Goal: Task Accomplishment & Management: Use online tool/utility

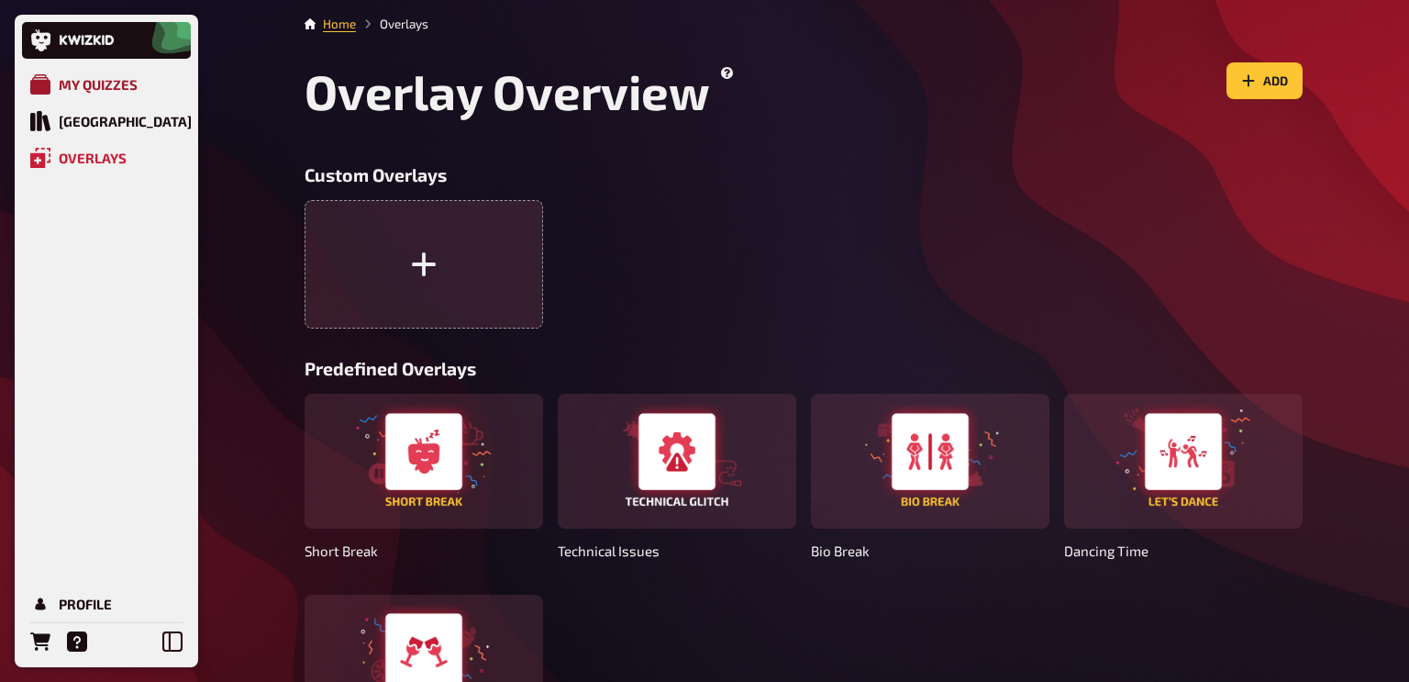
click at [94, 94] on link "My Quizzes" at bounding box center [106, 84] width 169 height 37
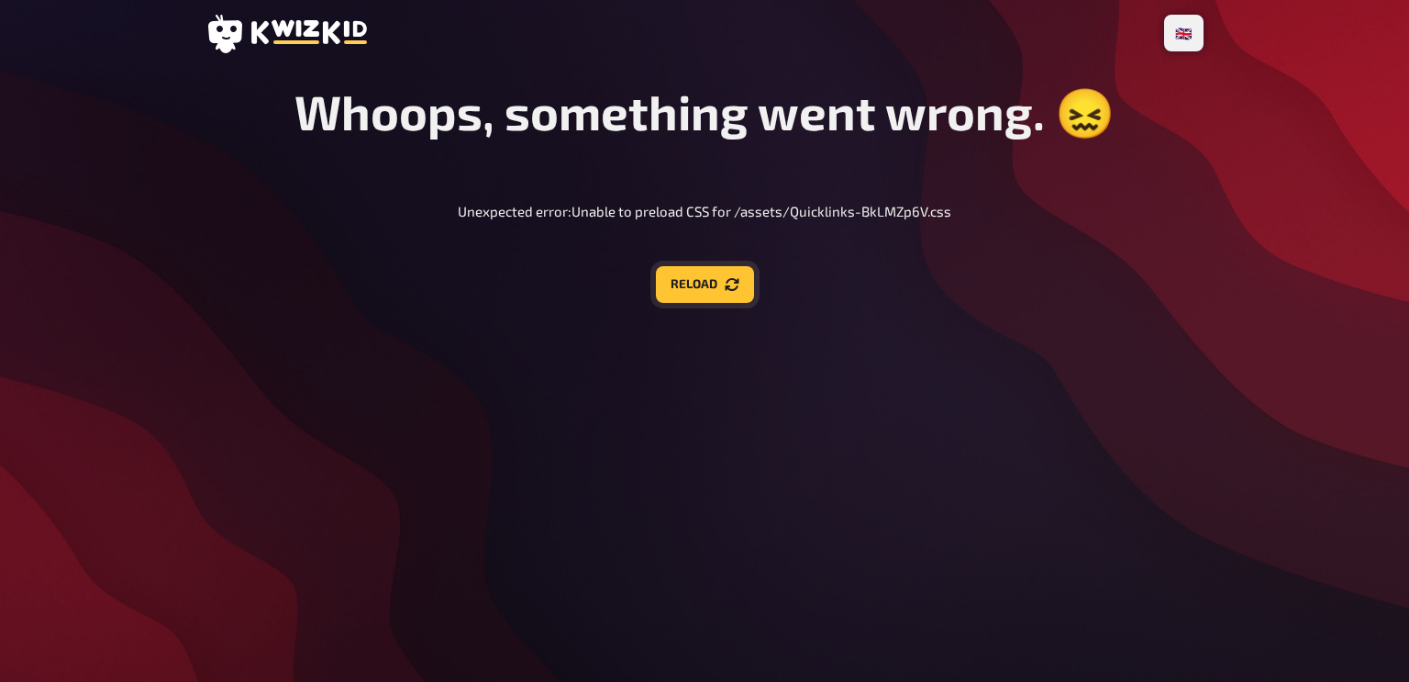
click at [678, 274] on button "Reload" at bounding box center [705, 284] width 98 height 37
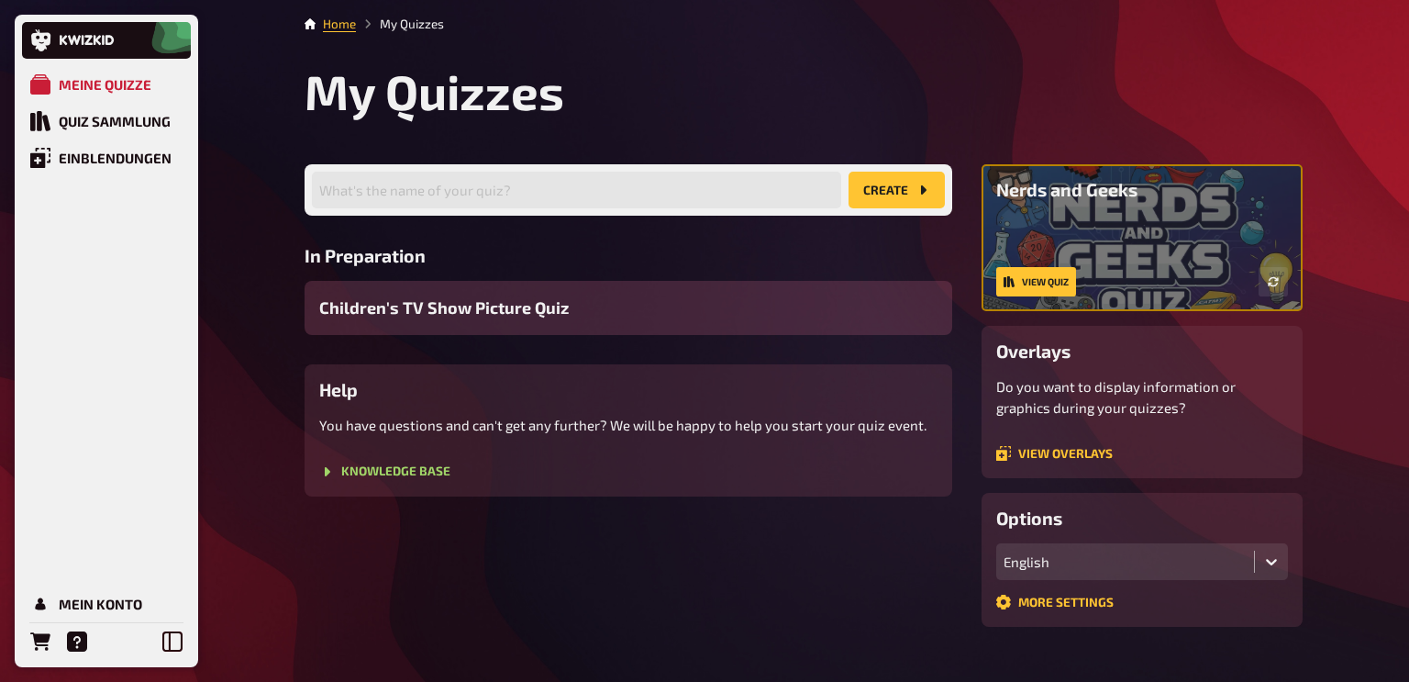
click at [478, 317] on span "Children's TV Show Picture Quiz" at bounding box center [444, 307] width 250 height 25
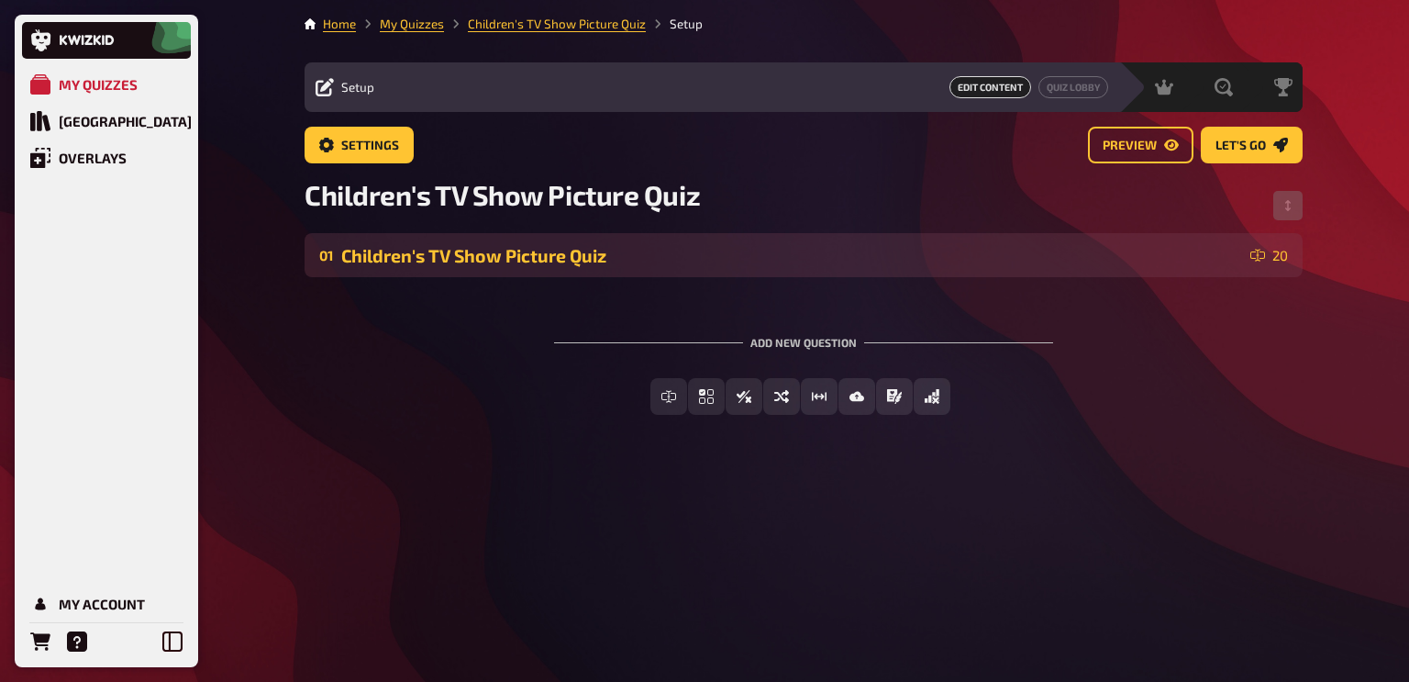
click at [826, 274] on div "01 Children's TV Show Picture Quiz 20" at bounding box center [804, 255] width 998 height 44
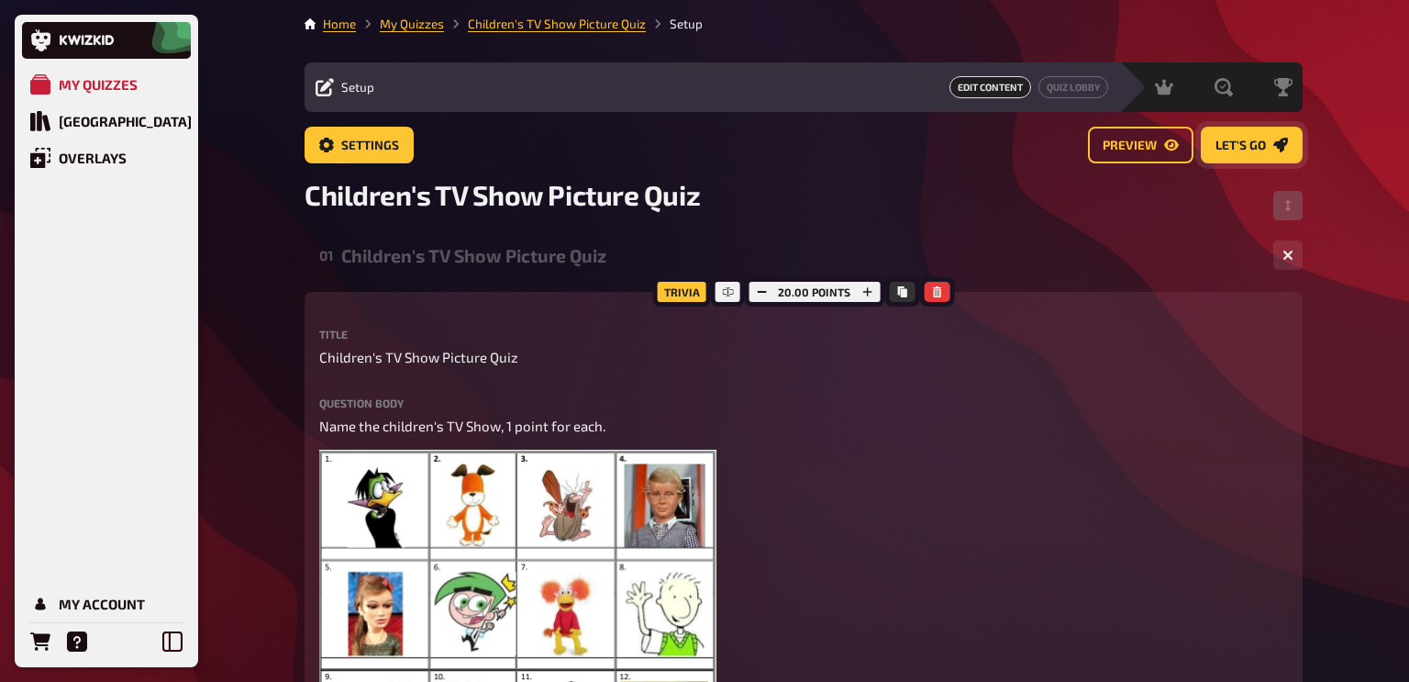
click at [1255, 143] on span "Let's go" at bounding box center [1241, 145] width 50 height 13
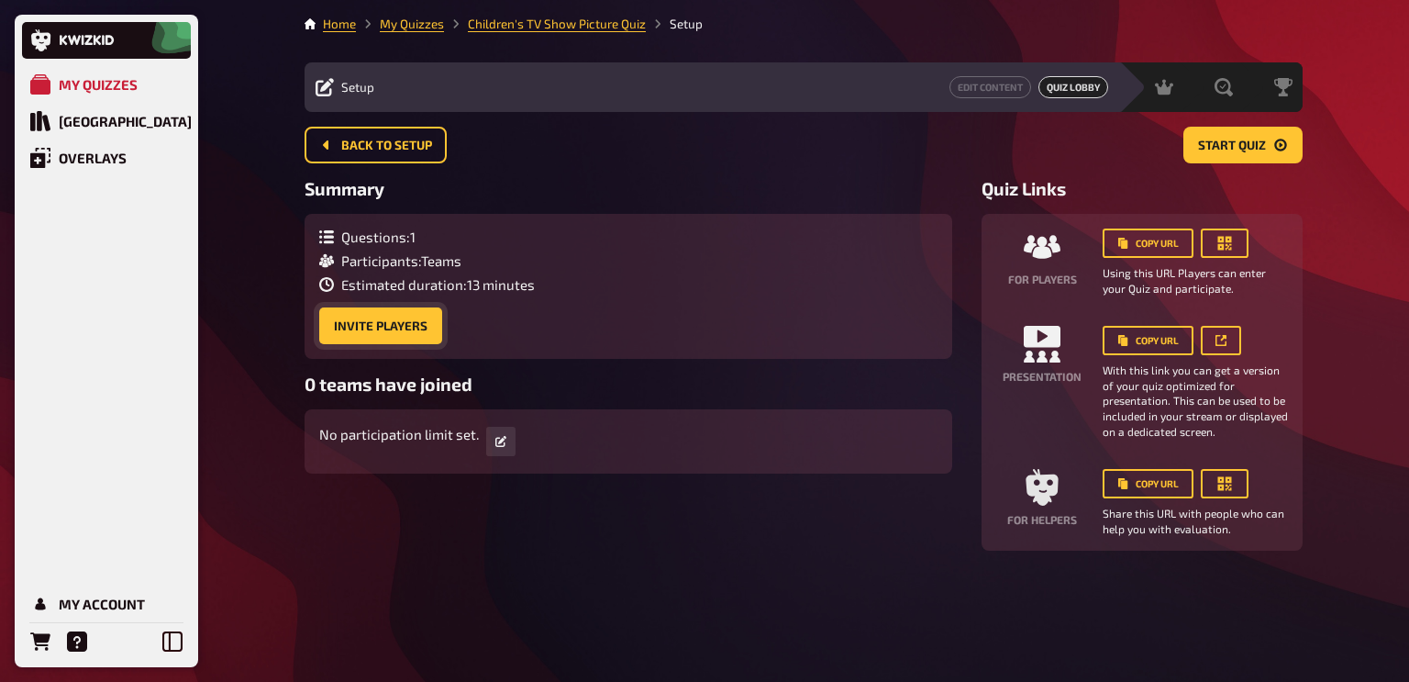
click at [346, 329] on button "Invite Players" at bounding box center [380, 325] width 123 height 37
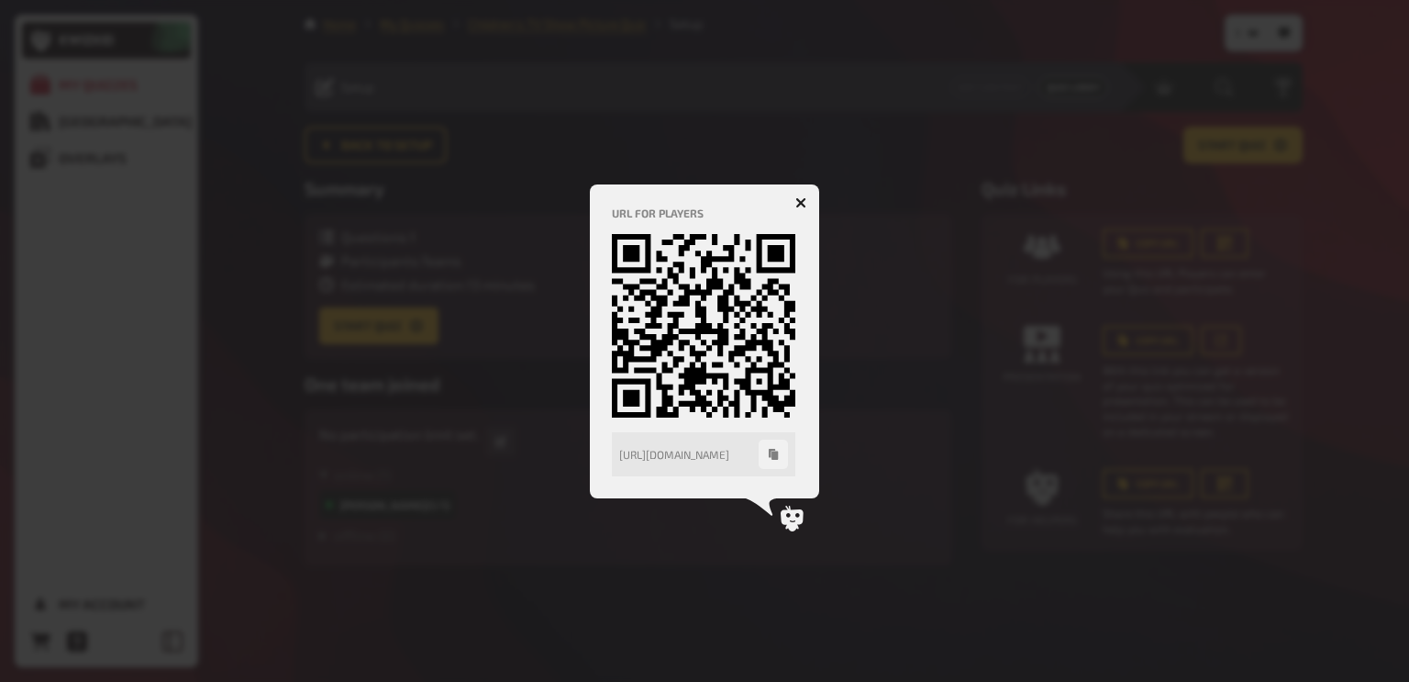
click at [797, 197] on icon "button" at bounding box center [801, 202] width 11 height 11
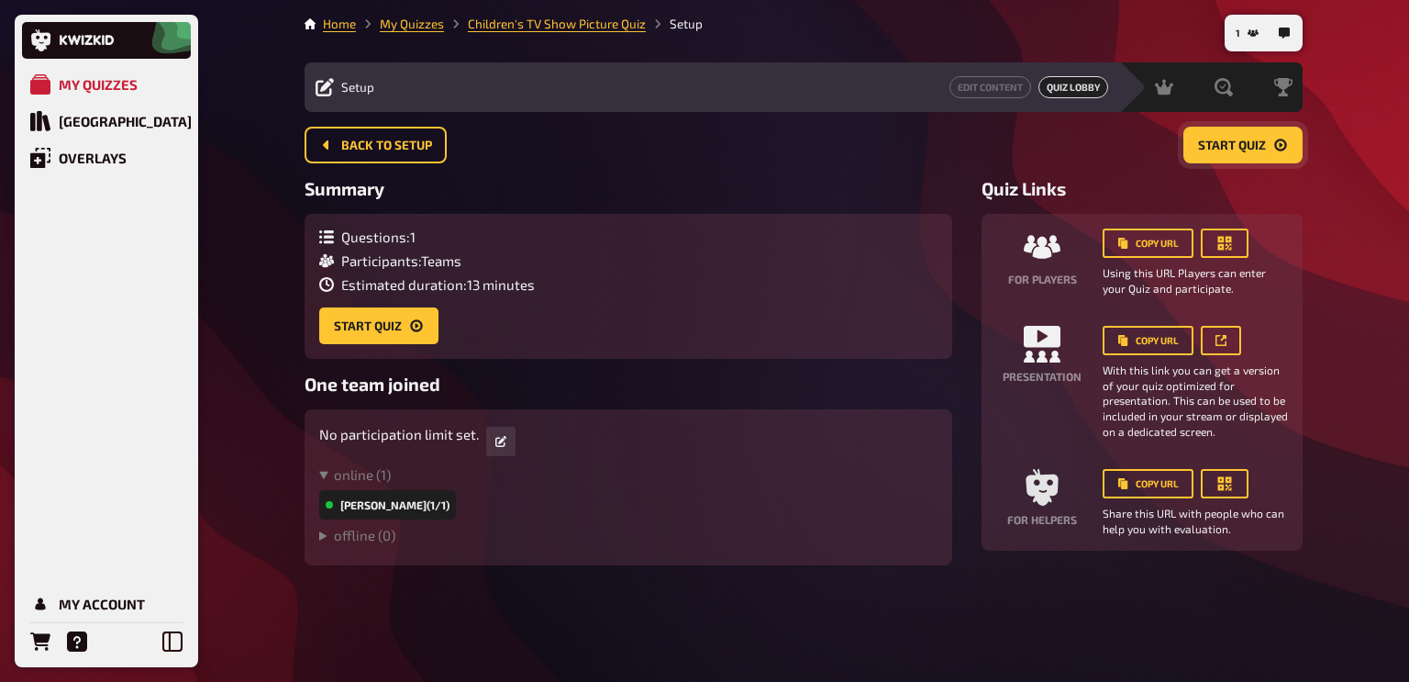
click at [1208, 160] on button "Start Quiz" at bounding box center [1243, 145] width 119 height 37
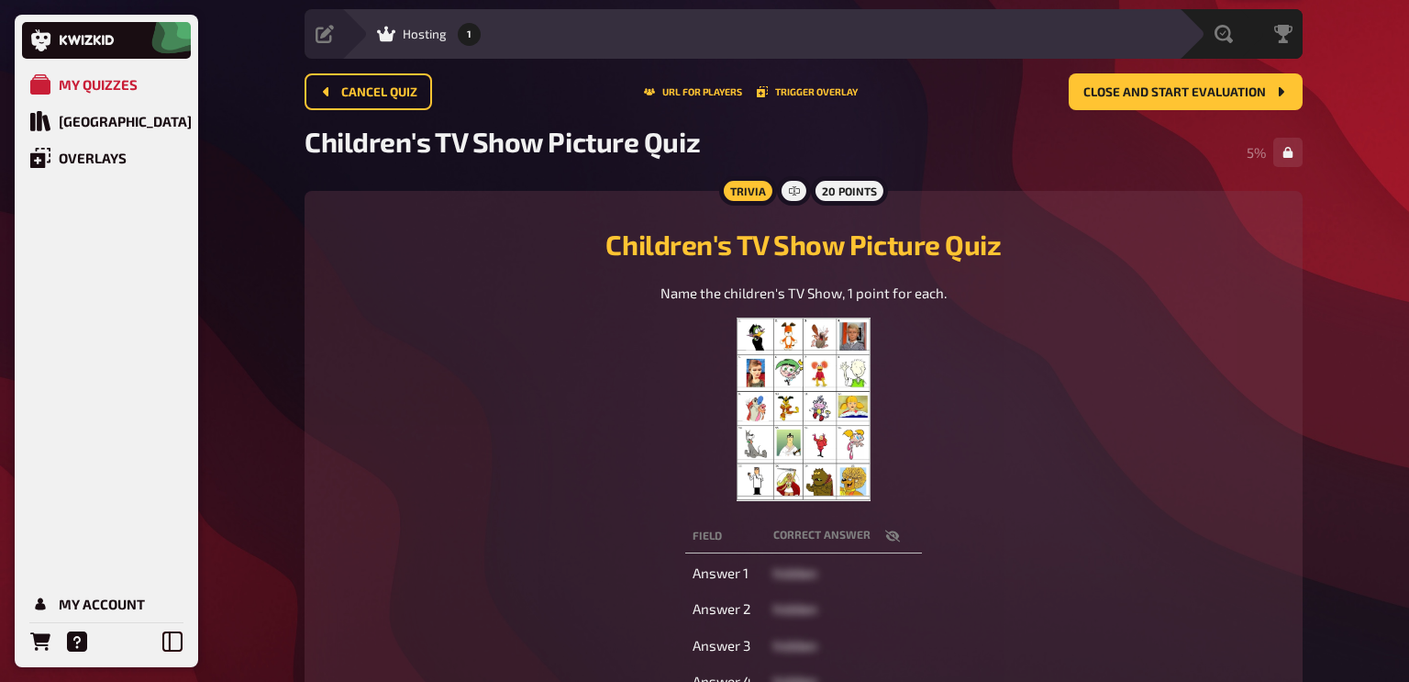
scroll to position [52, 0]
click at [801, 89] on button "Trigger Overlay" at bounding box center [807, 92] width 101 height 11
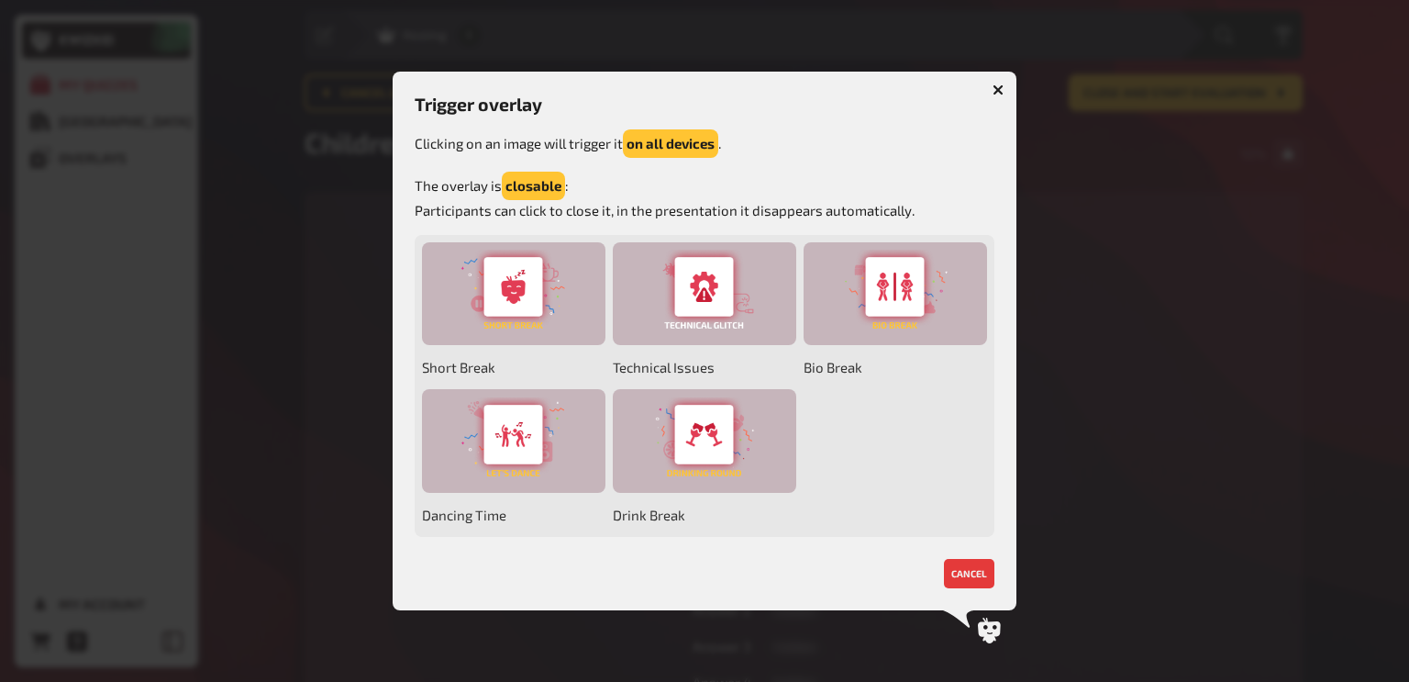
click at [997, 94] on icon "button" at bounding box center [998, 89] width 11 height 11
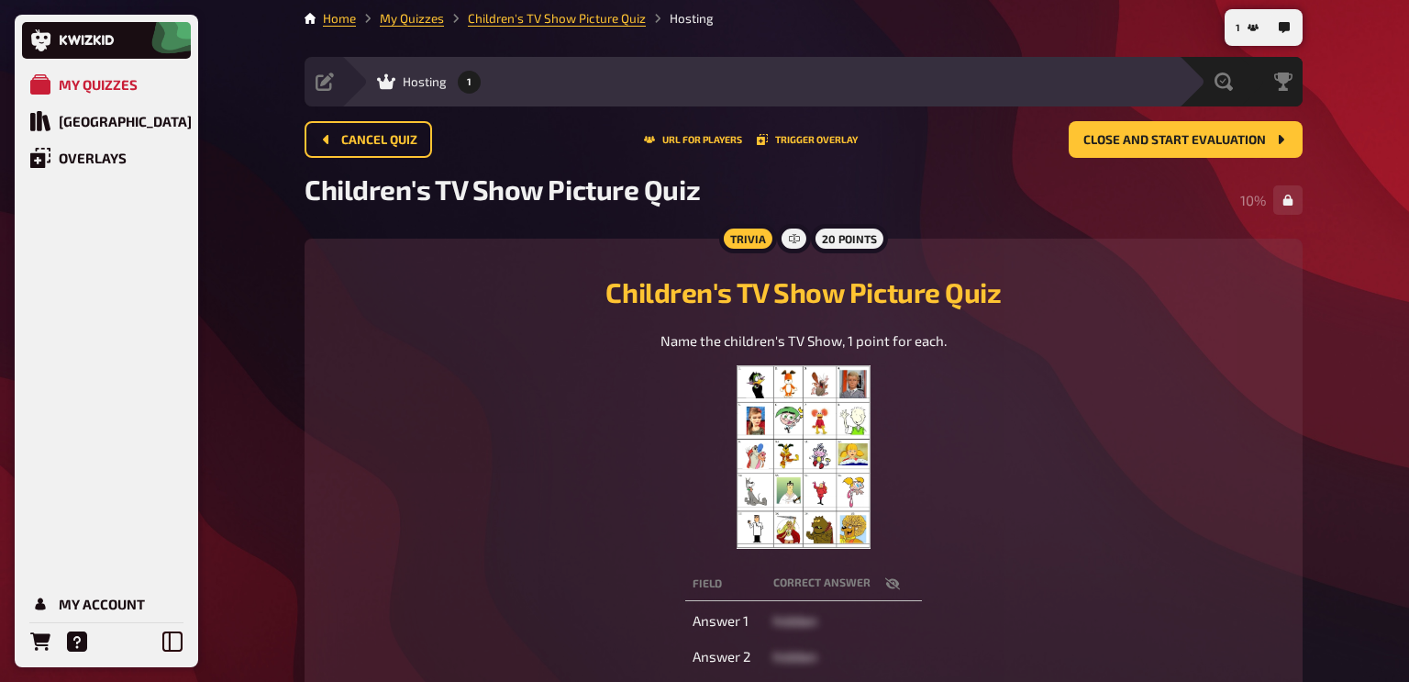
scroll to position [0, 0]
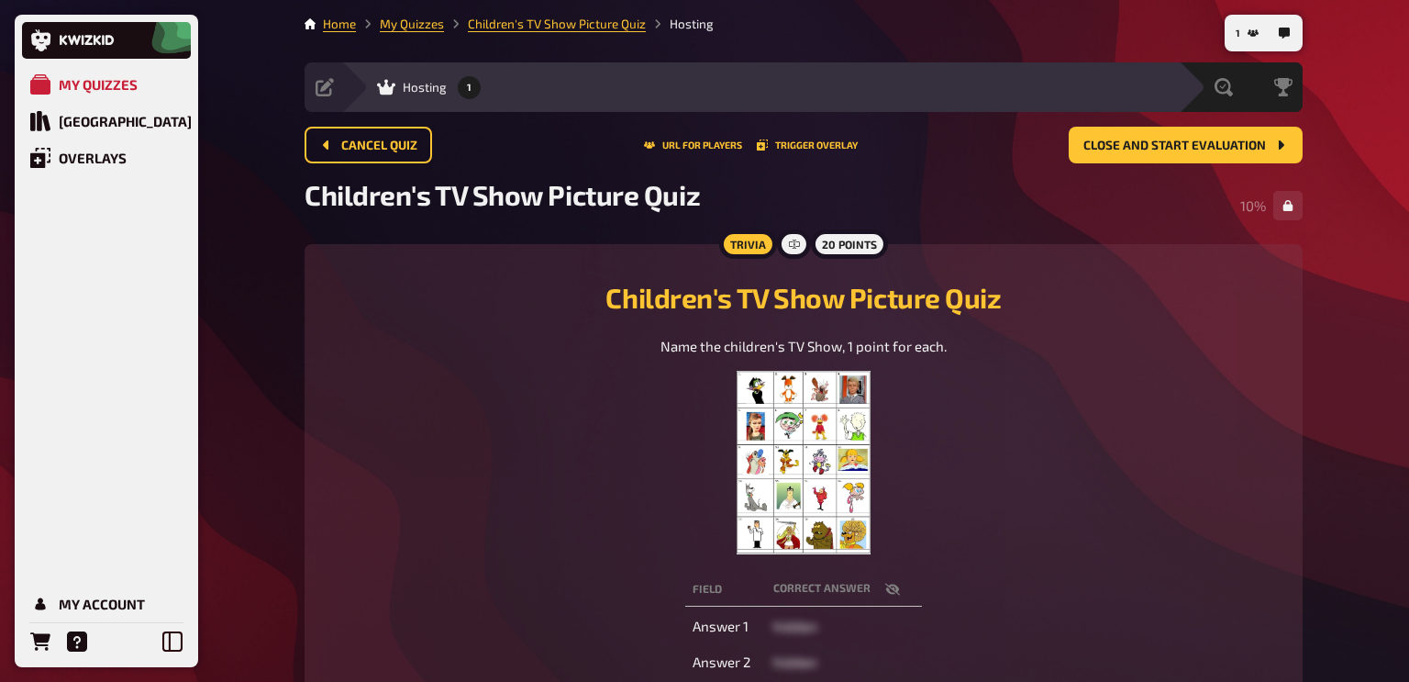
click at [795, 463] on img at bounding box center [804, 463] width 134 height 184
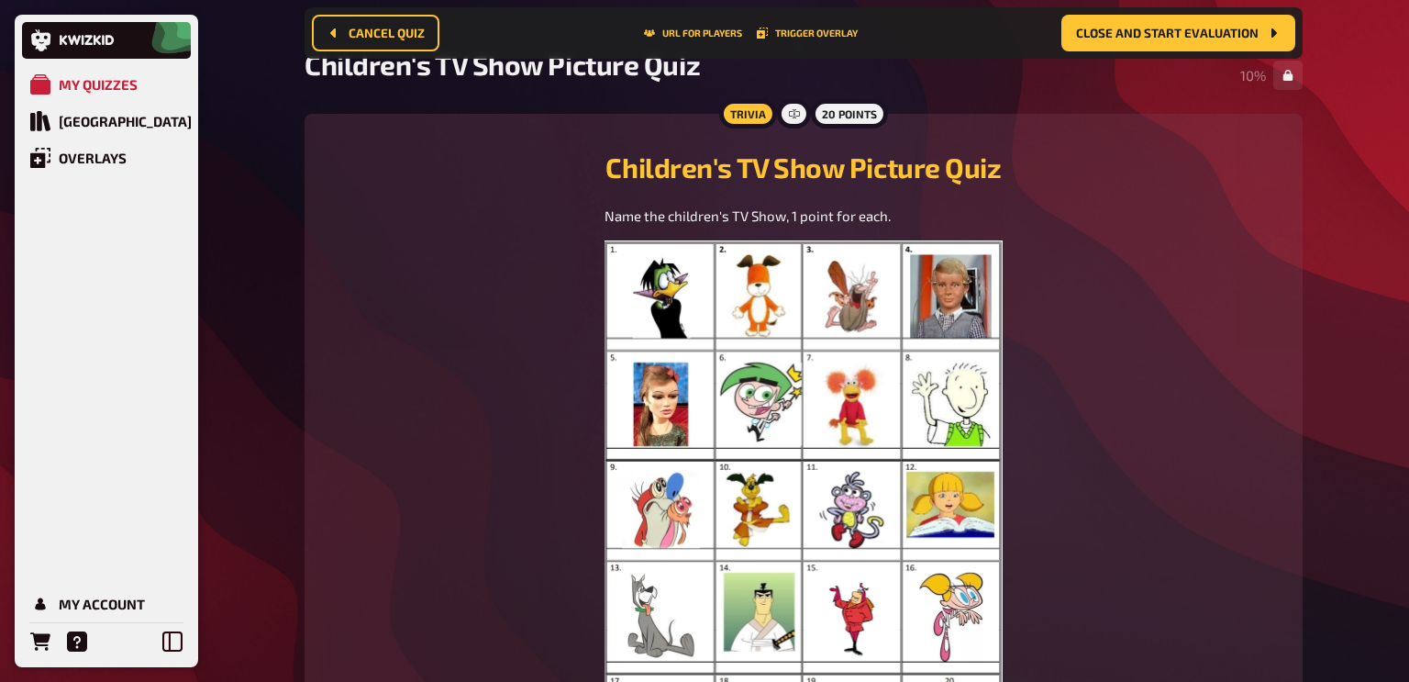
scroll to position [128, 0]
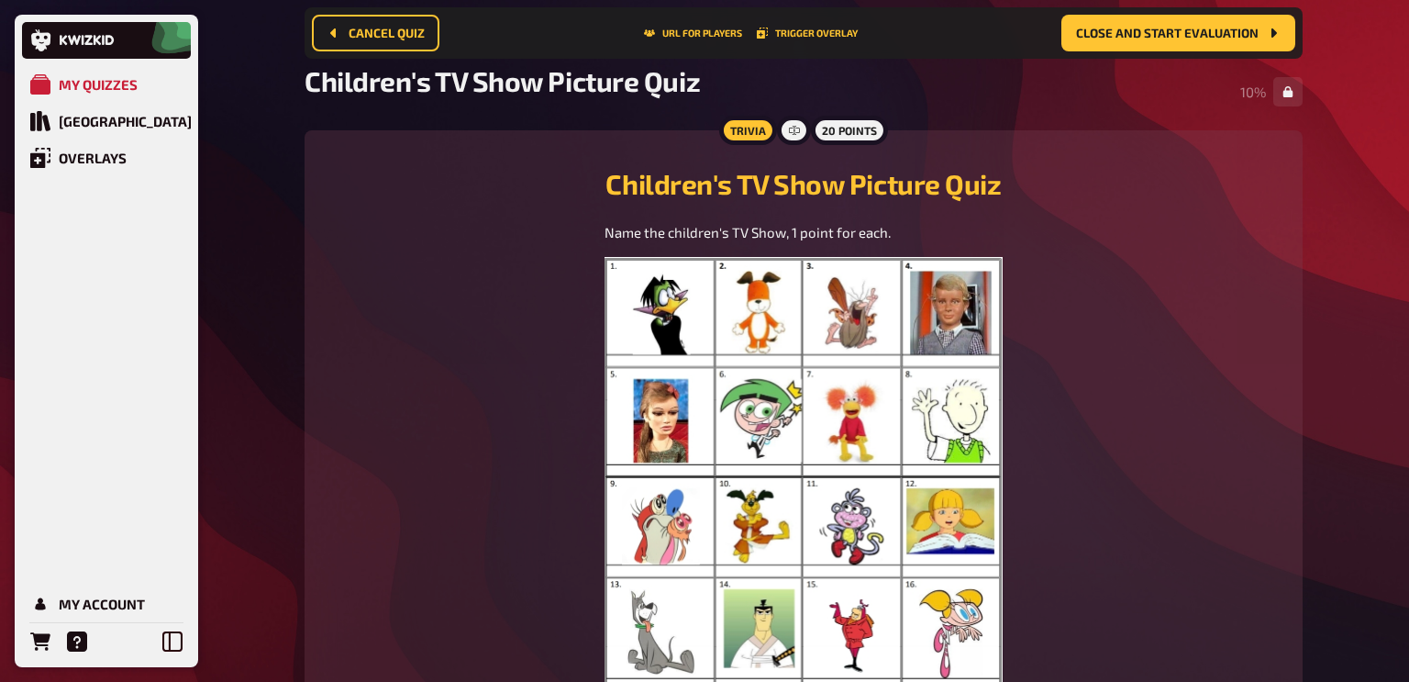
click at [752, 131] on div "Trivia" at bounding box center [748, 130] width 58 height 29
click at [793, 128] on icon at bounding box center [794, 130] width 11 height 11
click at [385, 28] on span "Cancel Quiz" at bounding box center [387, 33] width 76 height 13
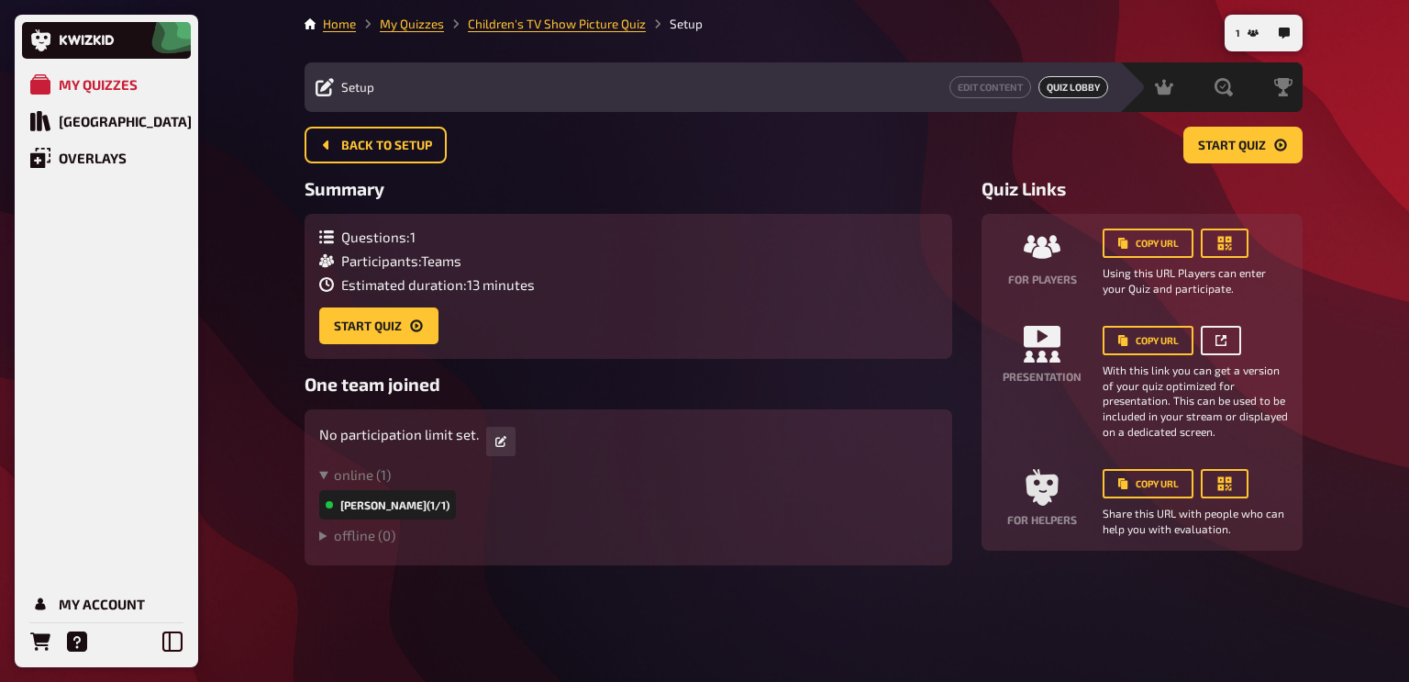
click at [1222, 336] on icon at bounding box center [1221, 340] width 11 height 11
click at [1221, 145] on span "Start Quiz" at bounding box center [1232, 145] width 68 height 13
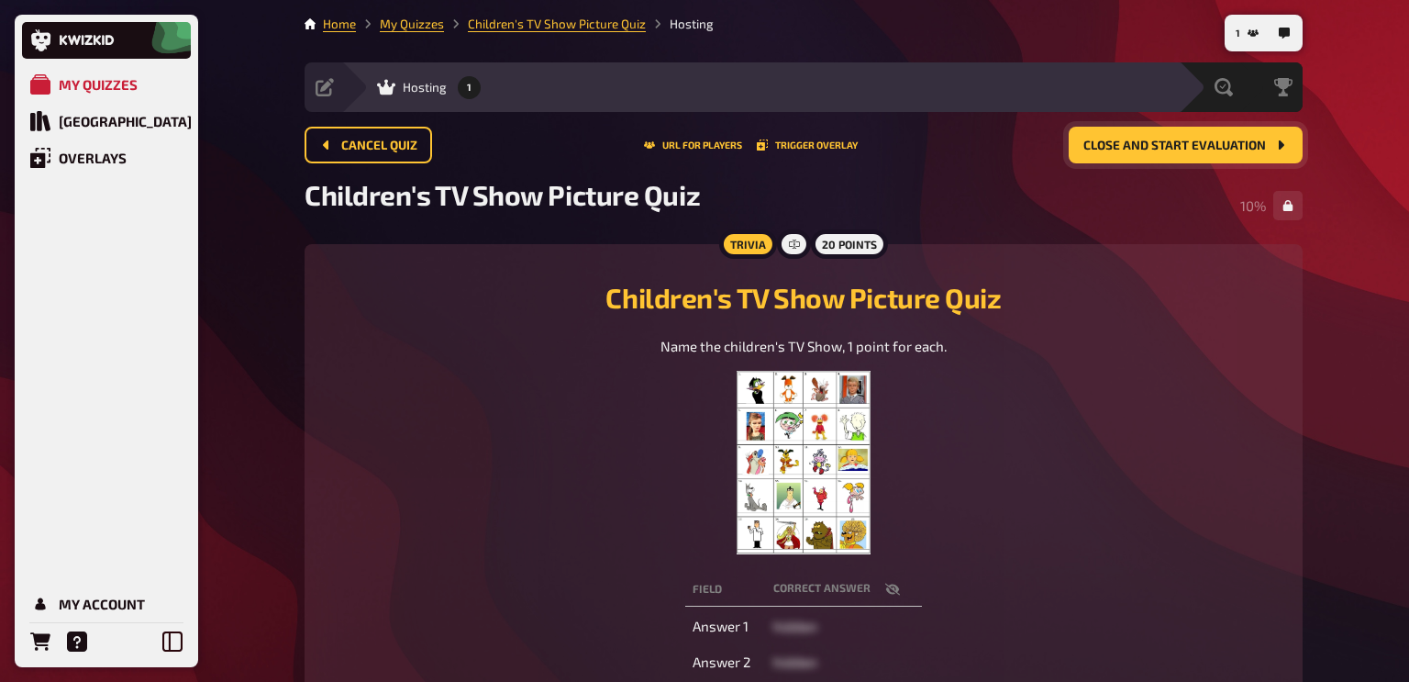
click at [1132, 158] on button "Close and start evaluation" at bounding box center [1186, 145] width 234 height 37
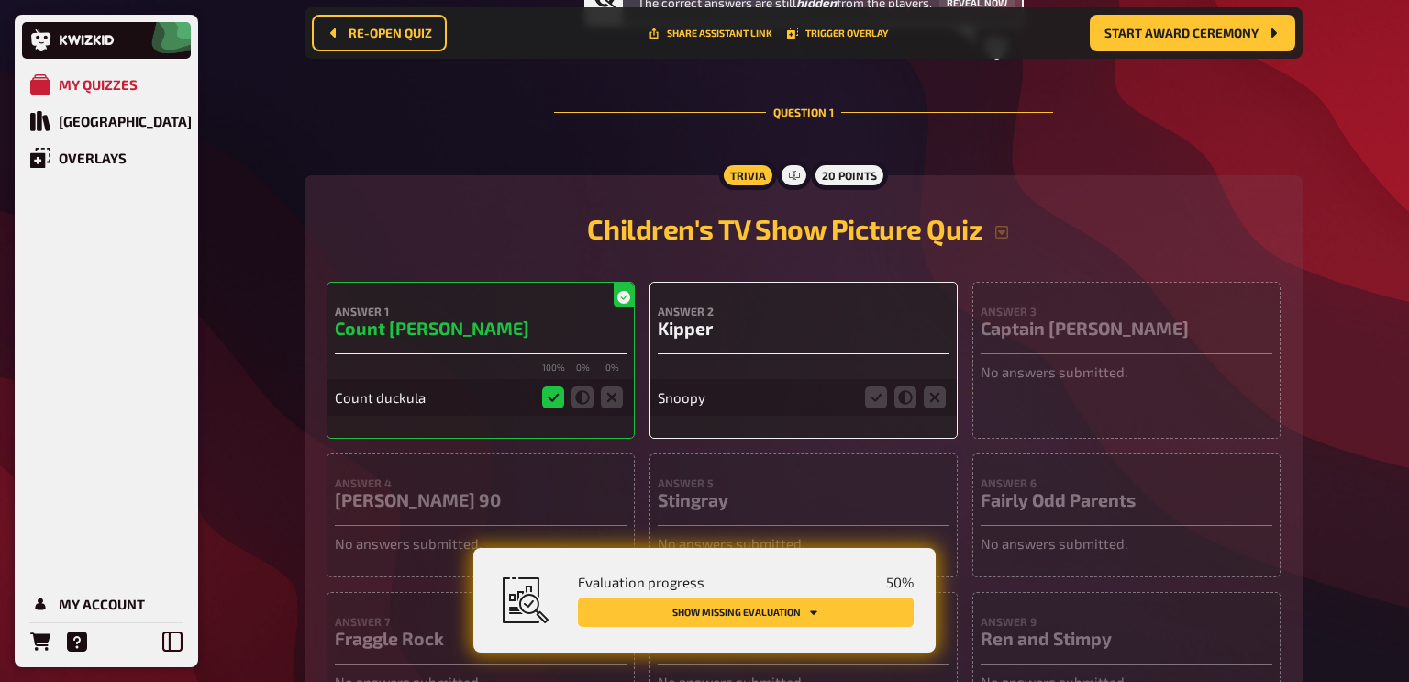
scroll to position [305, 0]
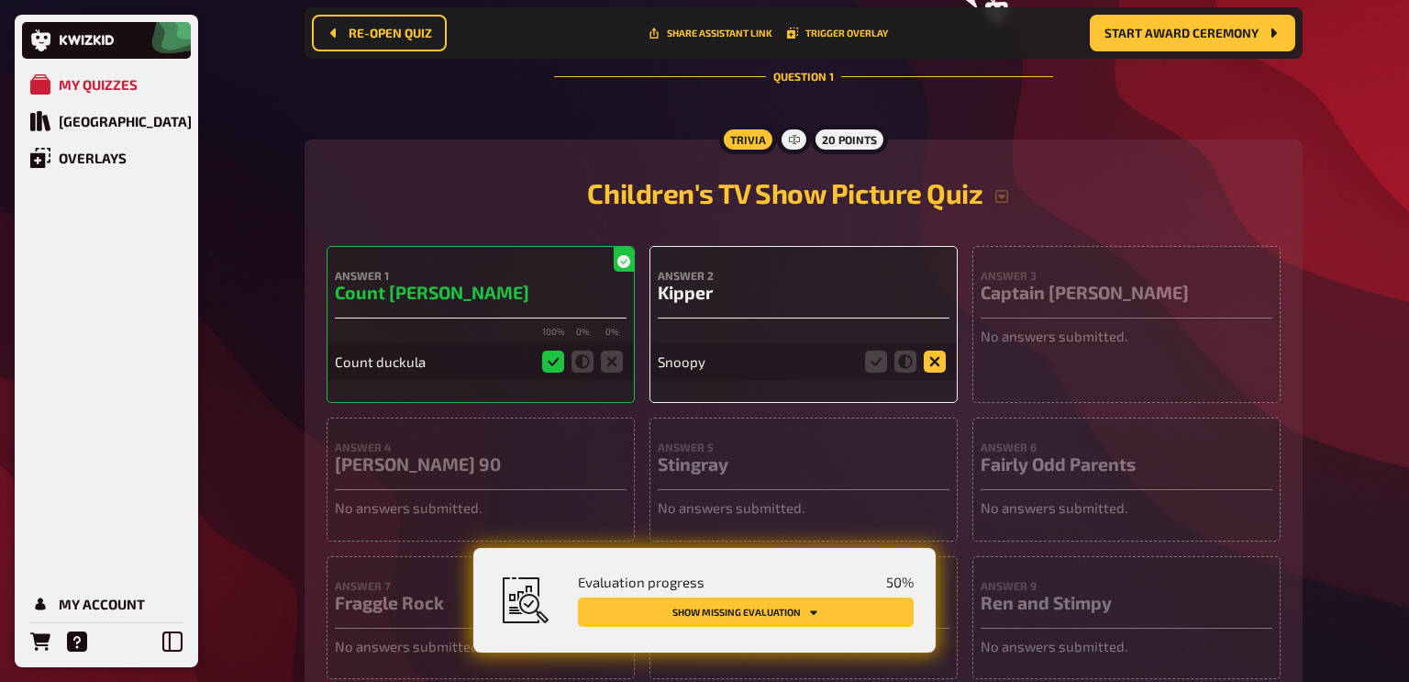
click at [939, 368] on icon at bounding box center [935, 362] width 22 height 22
click at [0, 0] on input "radio" at bounding box center [0, 0] width 0 height 0
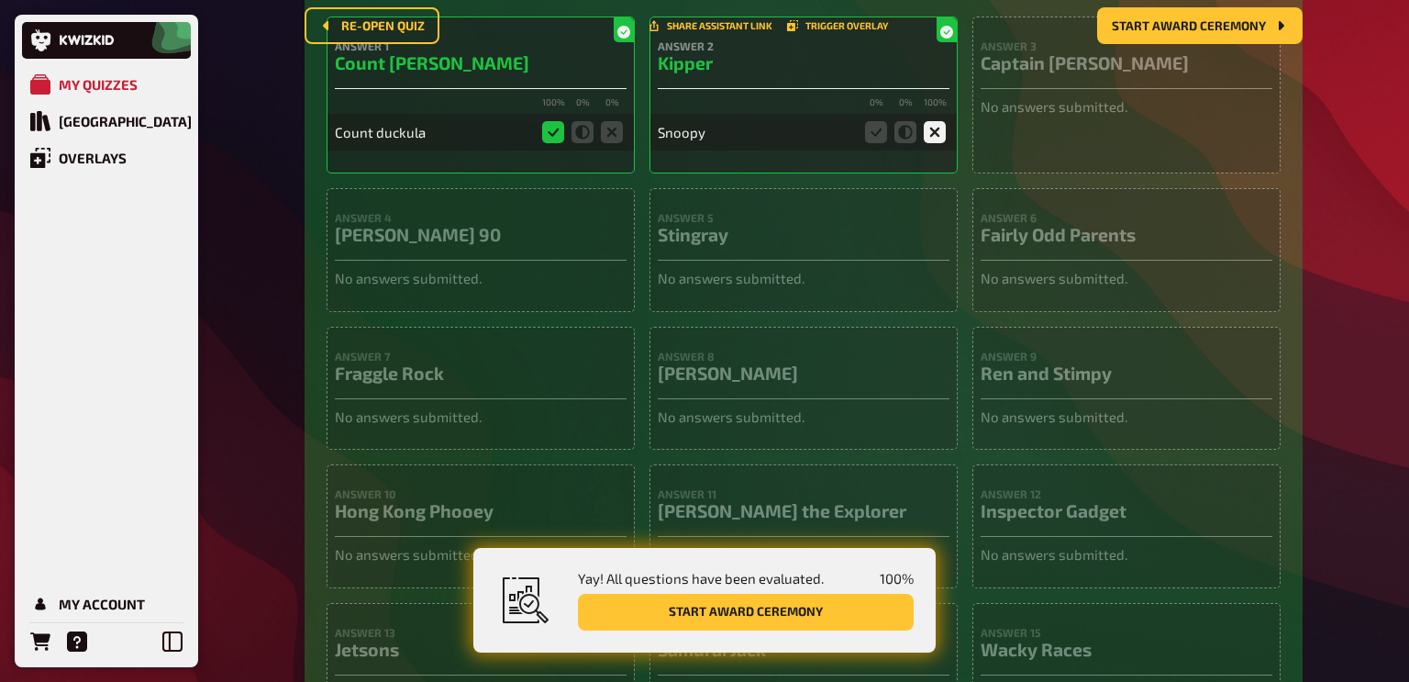
scroll to position [0, 0]
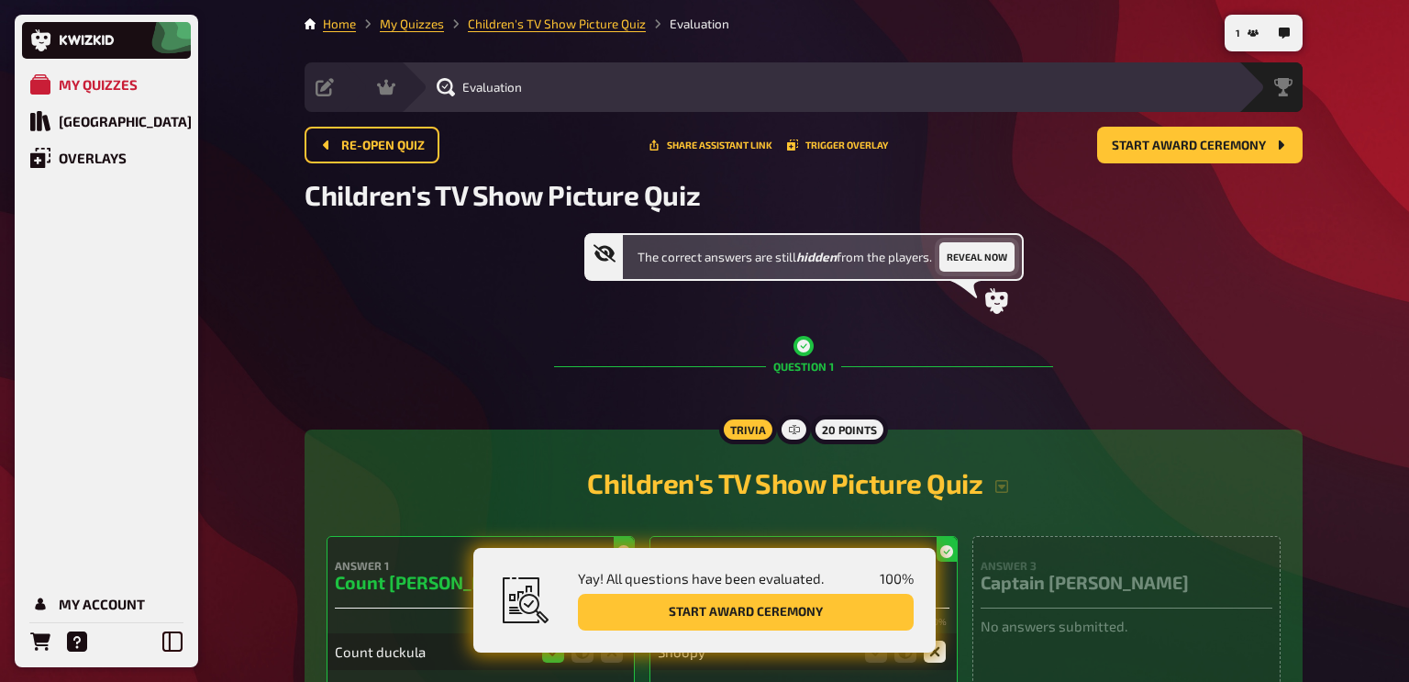
click at [970, 254] on button "Reveal now" at bounding box center [977, 256] width 75 height 29
click at [847, 616] on button "Start award ceremony" at bounding box center [746, 612] width 336 height 37
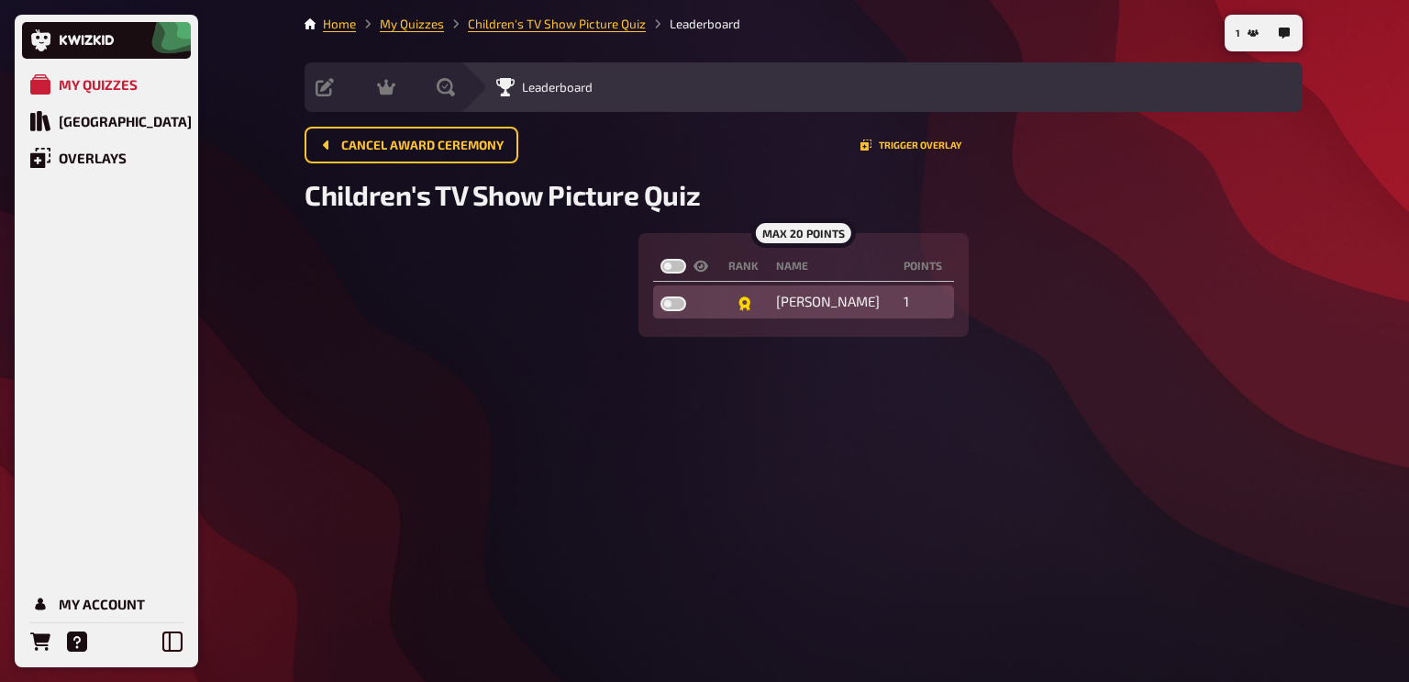
click at [670, 306] on label at bounding box center [674, 303] width 26 height 15
click at [661, 296] on input "checkbox" at bounding box center [660, 295] width 1 height 1
checkbox input "true"
click at [670, 306] on label at bounding box center [674, 303] width 26 height 15
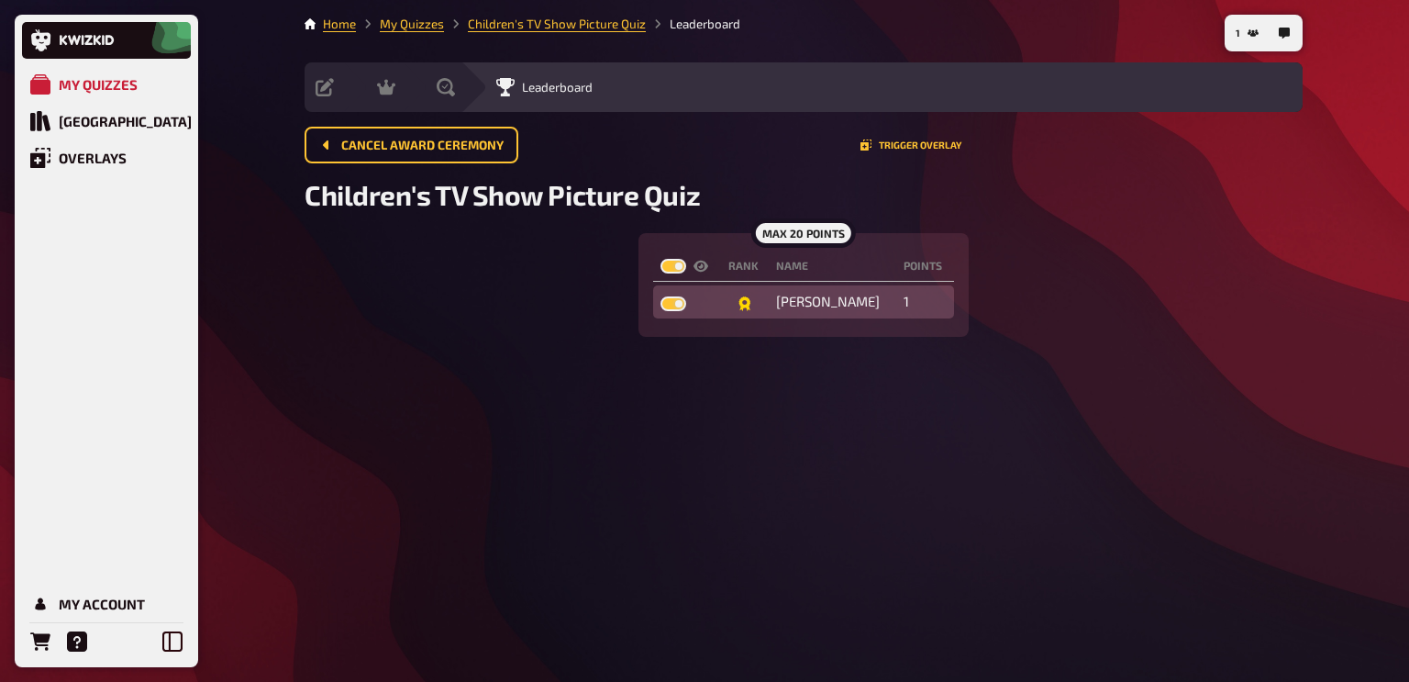
click at [661, 296] on input "checkbox" at bounding box center [660, 295] width 1 height 1
checkbox input "false"
click at [672, 303] on label at bounding box center [674, 303] width 26 height 15
click at [661, 296] on input "checkbox" at bounding box center [660, 295] width 1 height 1
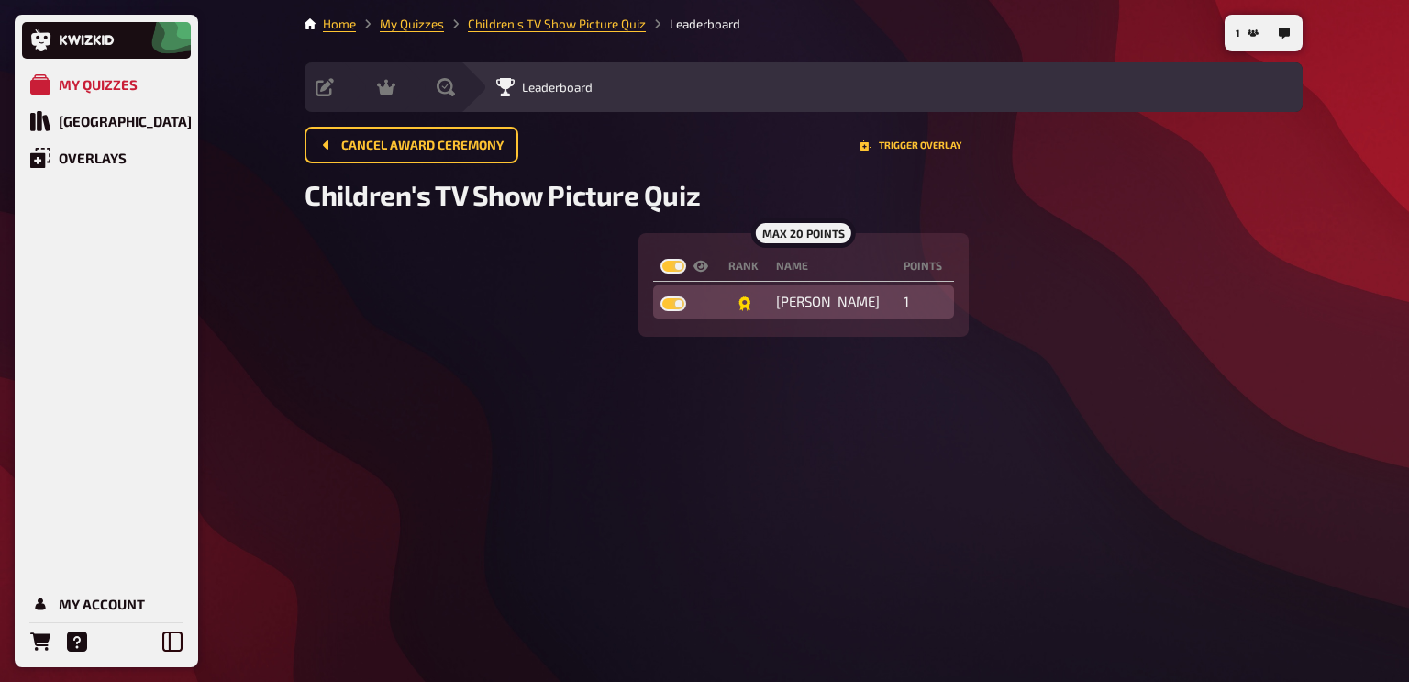
checkbox input "true"
click at [894, 140] on button "Trigger Overlay" at bounding box center [911, 144] width 101 height 11
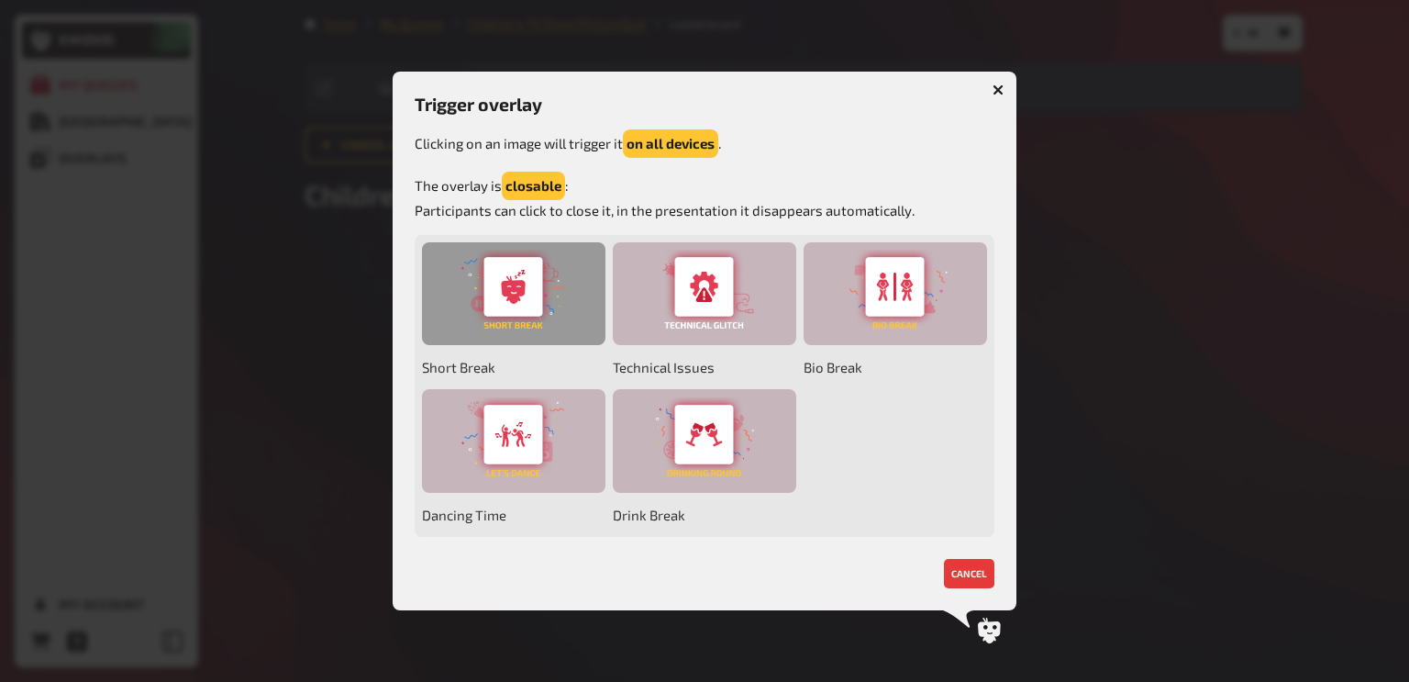
click at [521, 294] on div at bounding box center [514, 294] width 184 height 104
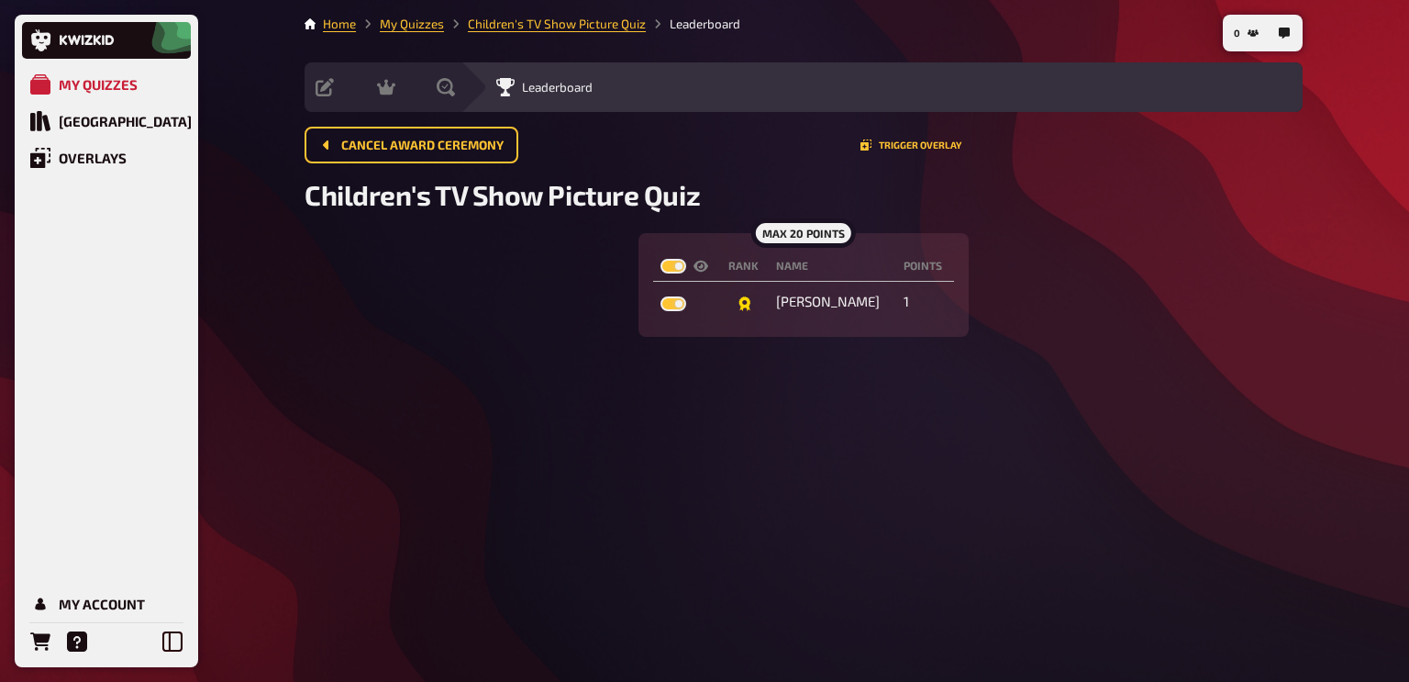
click at [868, 153] on div "Cancel award ceremony Trigger Overlay" at bounding box center [804, 145] width 998 height 37
click at [878, 147] on button "Trigger Overlay" at bounding box center [911, 144] width 101 height 11
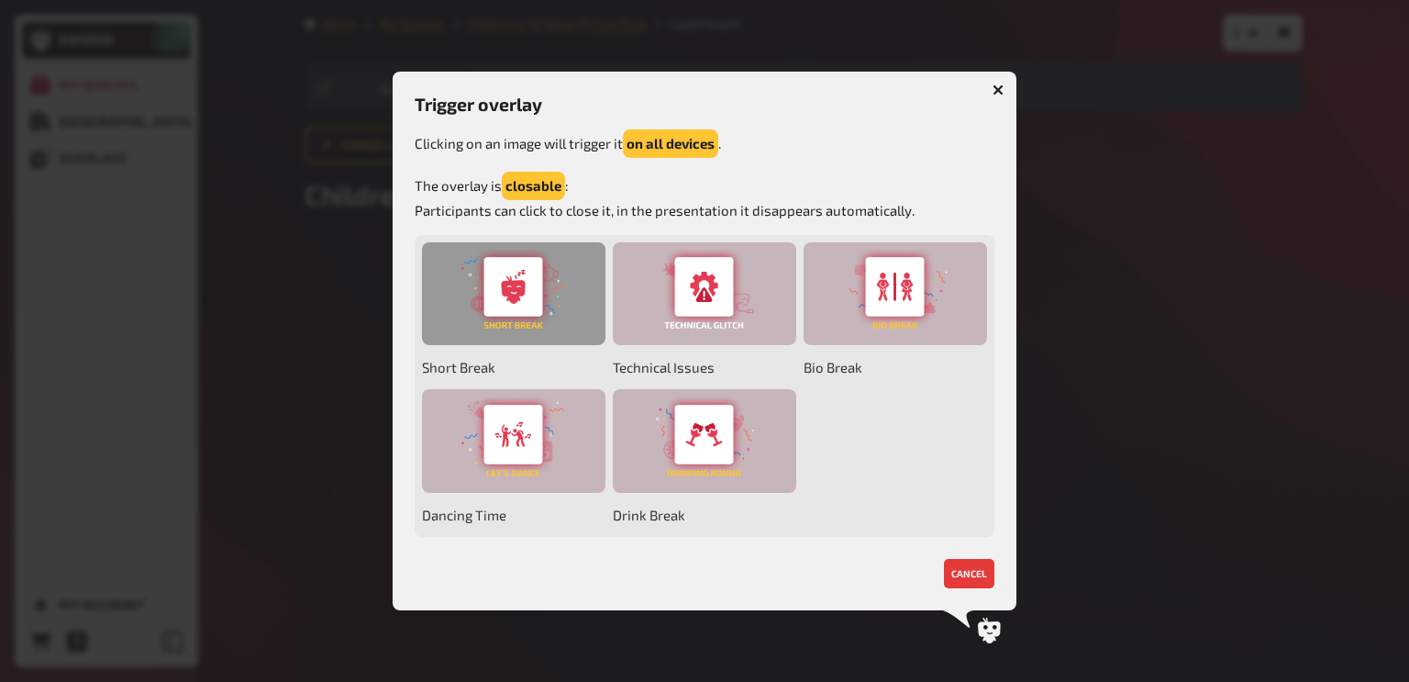
click at [509, 336] on div at bounding box center [514, 294] width 184 height 104
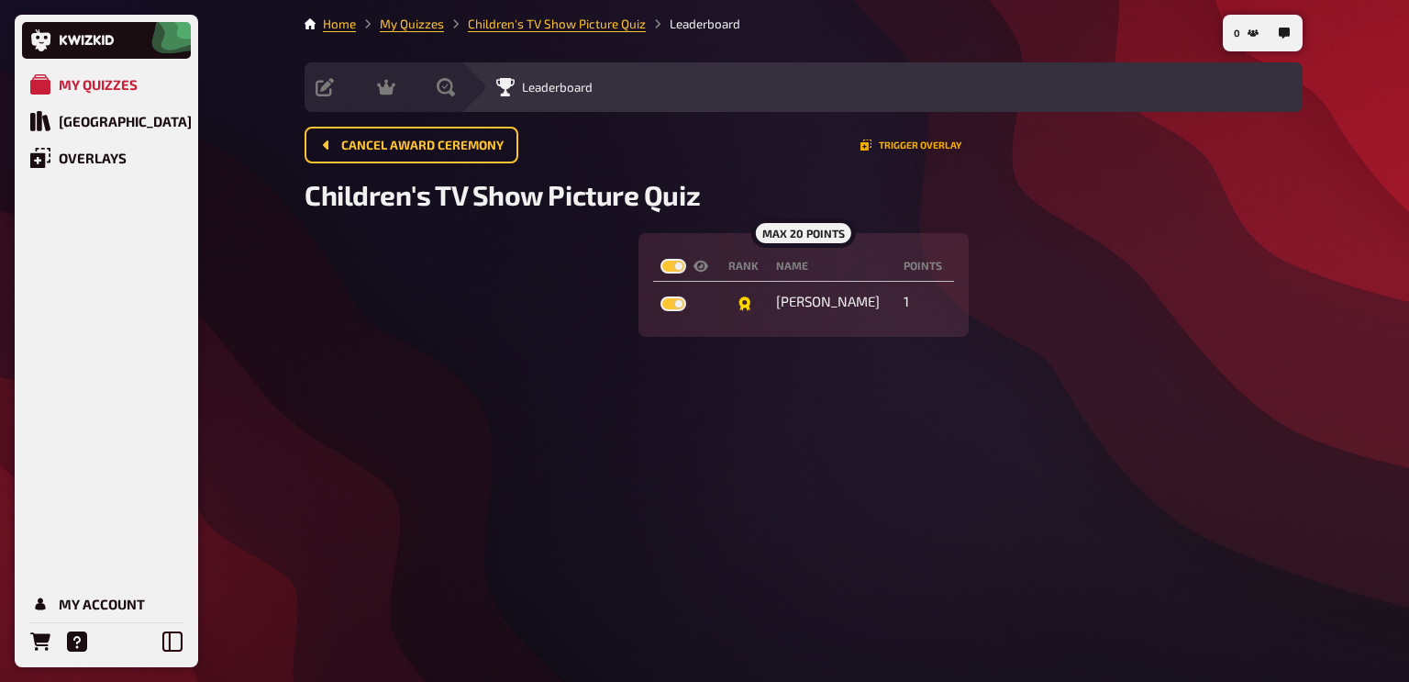
click at [913, 149] on button "Trigger Overlay" at bounding box center [911, 144] width 101 height 11
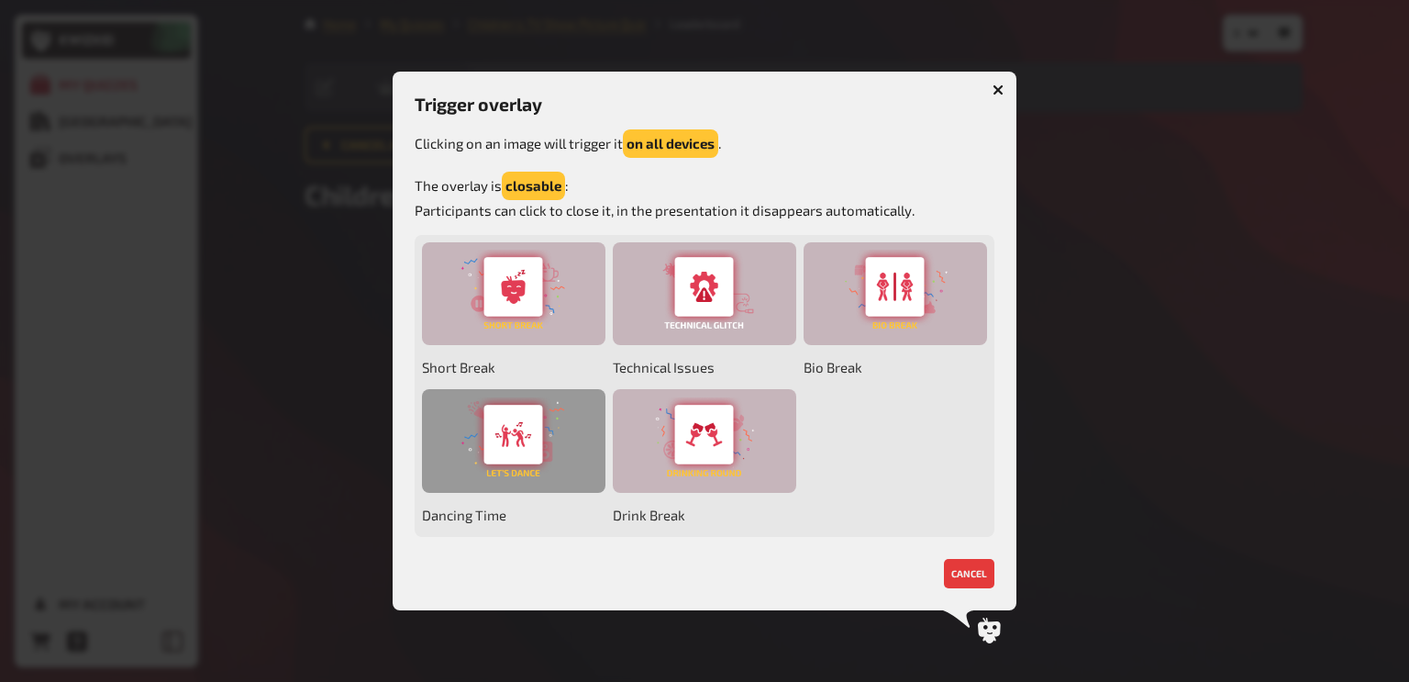
click at [526, 439] on div at bounding box center [514, 441] width 184 height 104
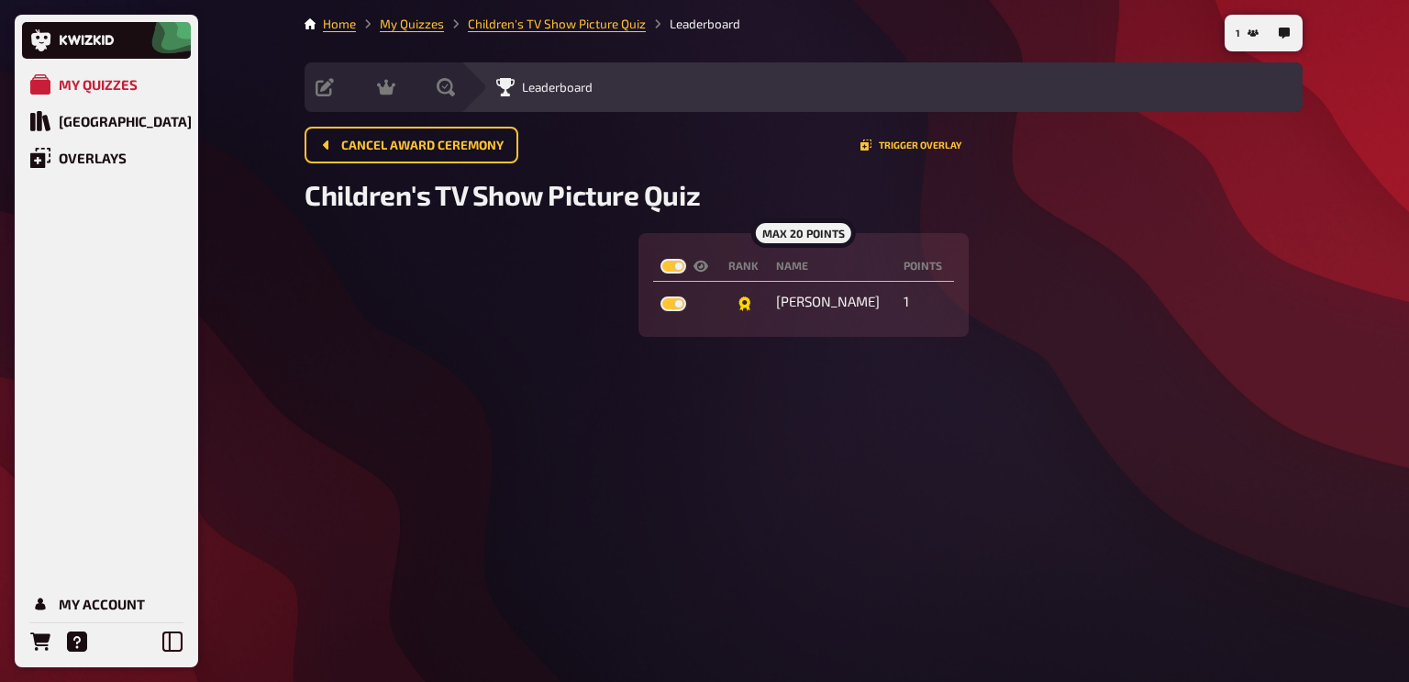
click at [526, 439] on div "1 Home My Quizzes Children's TV Show Picture Quiz Leaderboard Setup Edit Conten…" at bounding box center [804, 341] width 1028 height 682
click at [415, 148] on span "Cancel award ceremony" at bounding box center [422, 145] width 162 height 13
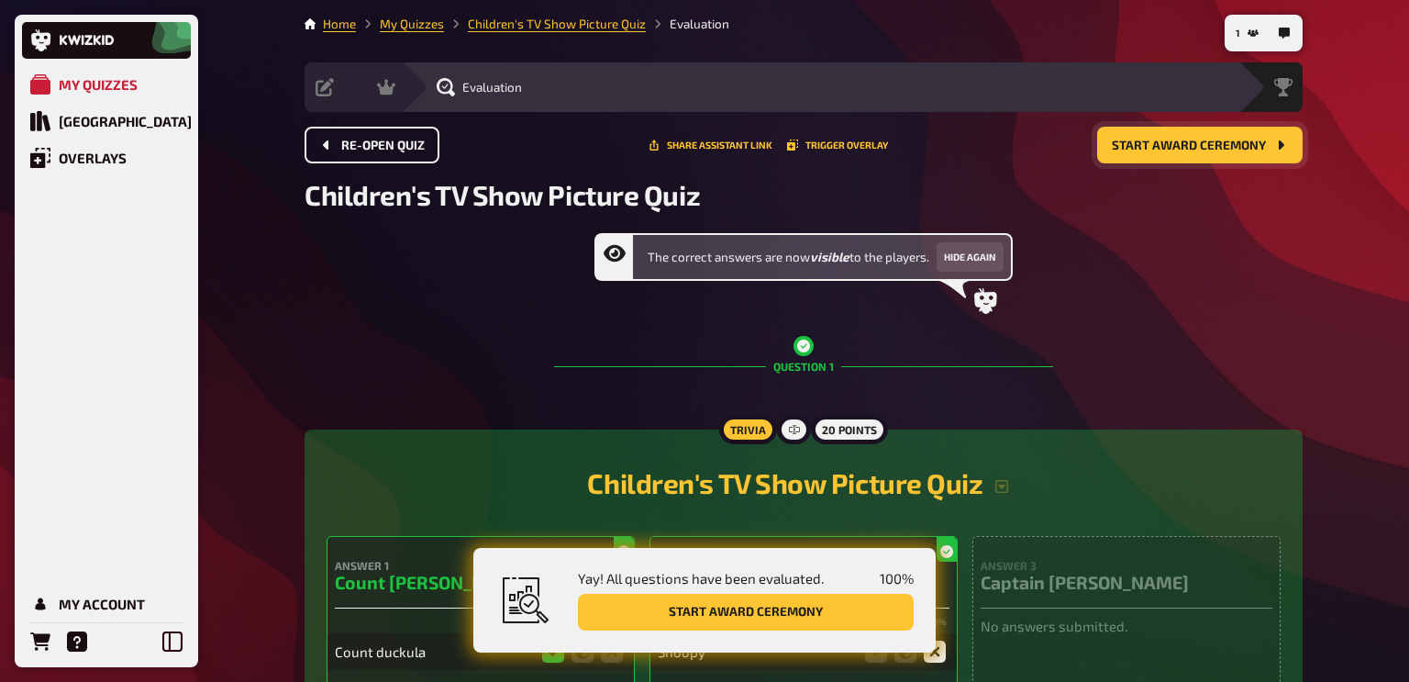
click at [1181, 150] on span "Start award ceremony" at bounding box center [1189, 145] width 154 height 13
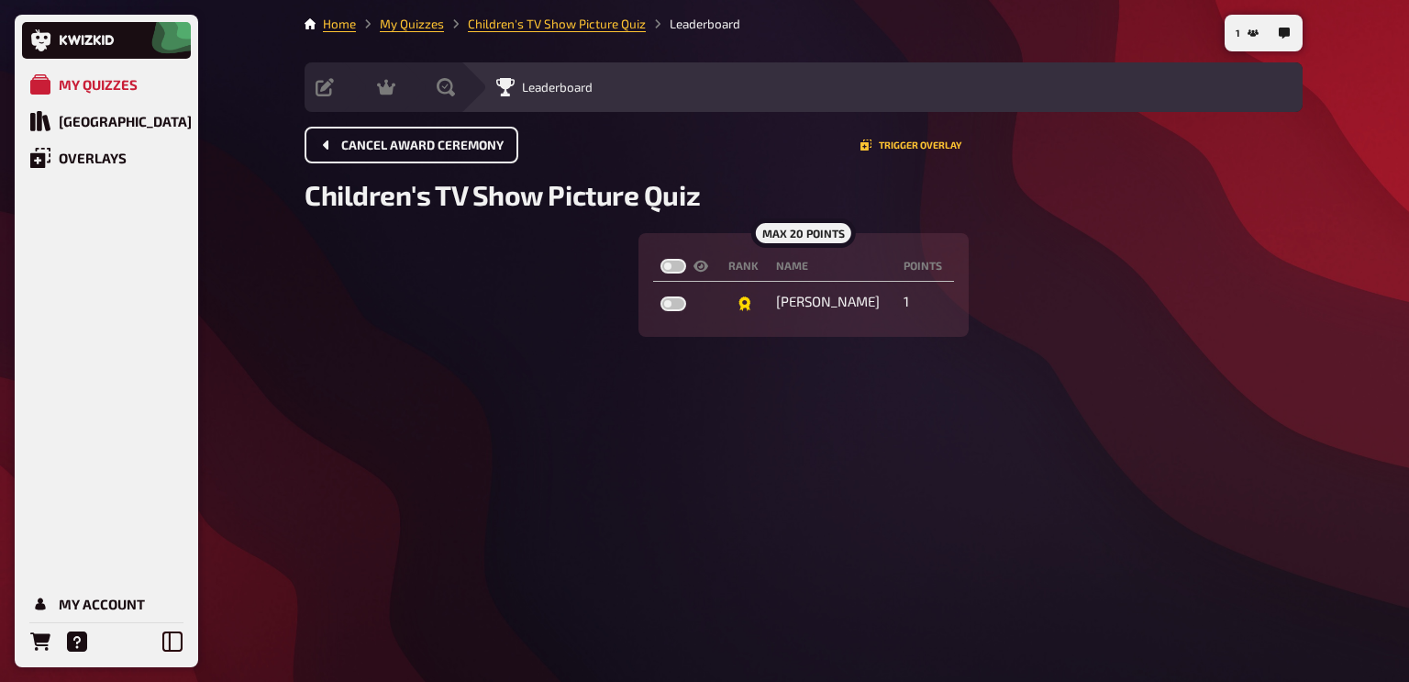
click at [418, 136] on button "Cancel award ceremony" at bounding box center [412, 145] width 214 height 37
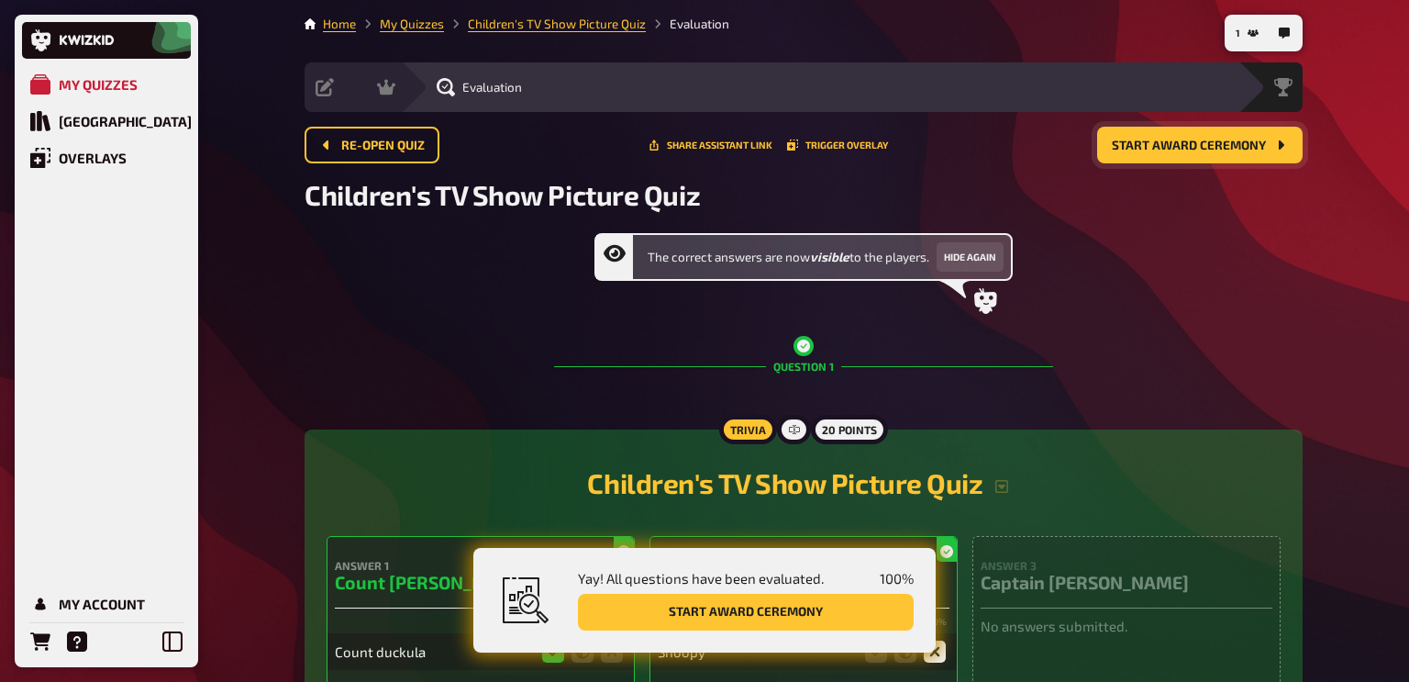
click at [1187, 142] on span "Start award ceremony" at bounding box center [1189, 145] width 154 height 13
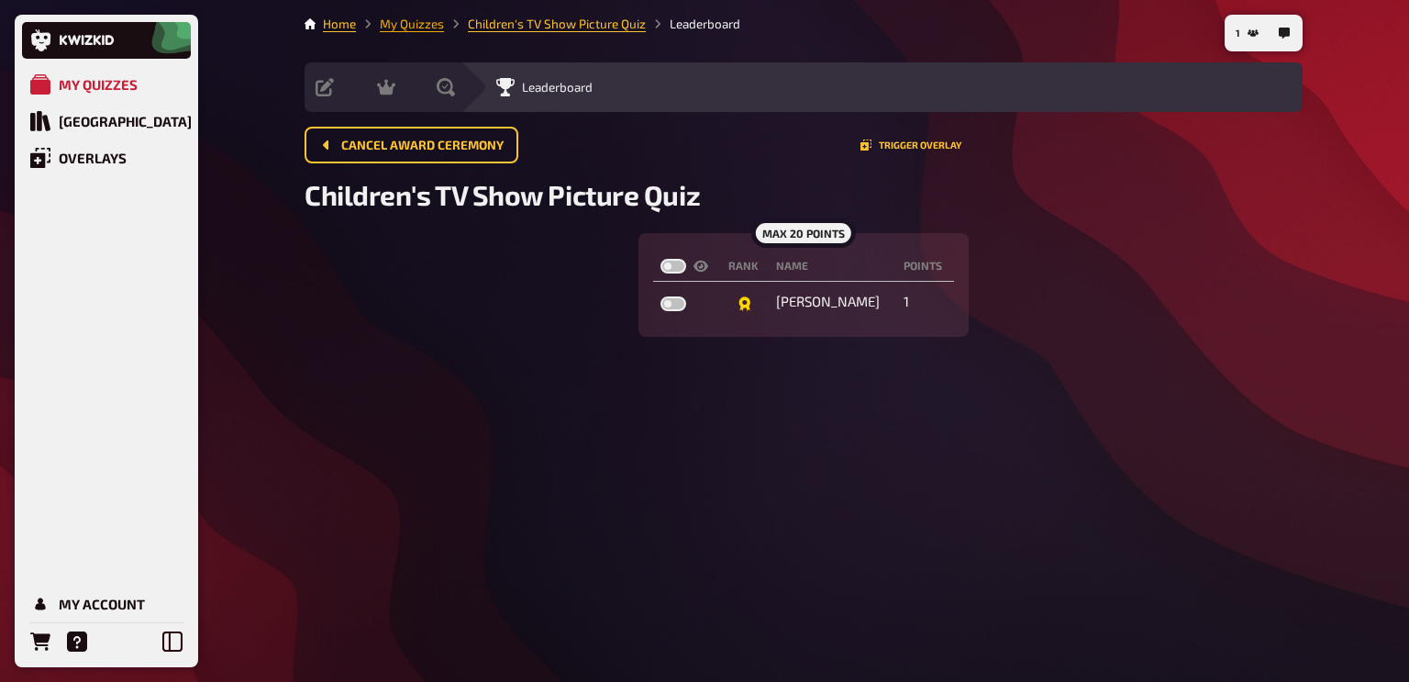
click at [415, 21] on link "My Quizzes" at bounding box center [412, 24] width 64 height 15
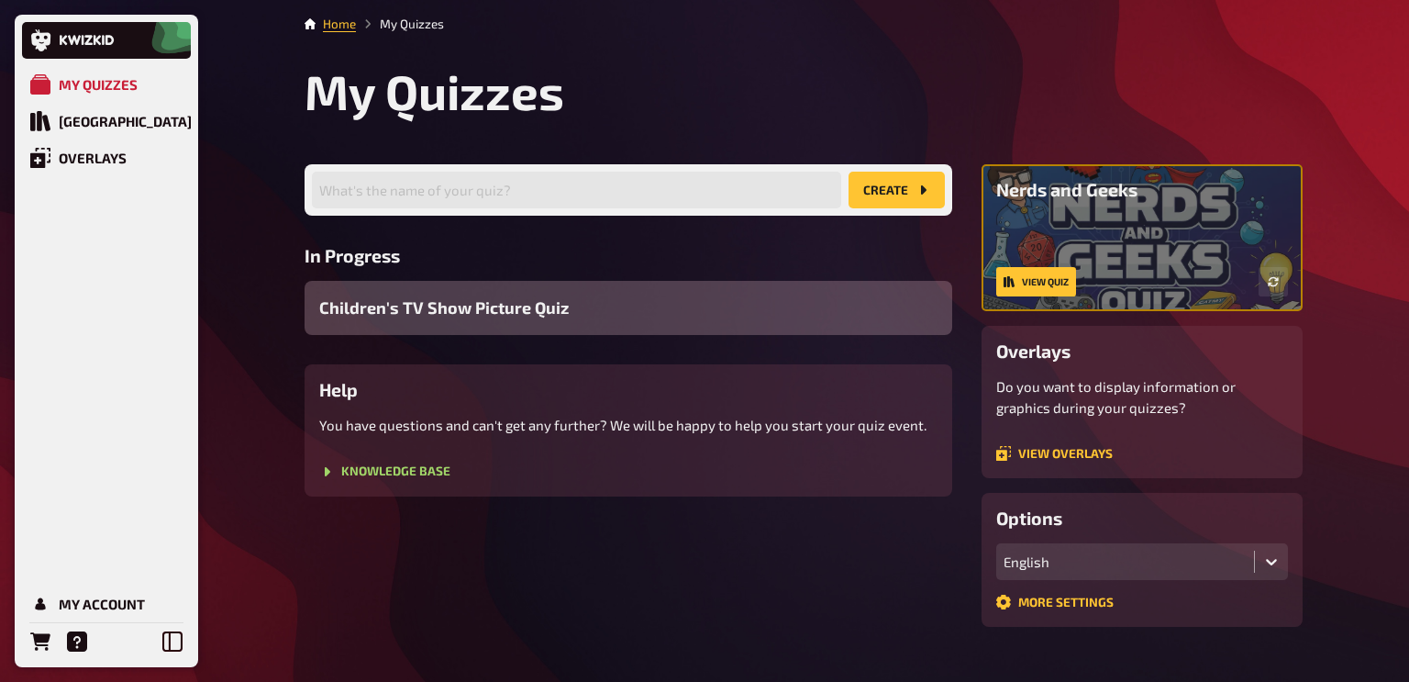
click at [389, 304] on span "Children's TV Show Picture Quiz" at bounding box center [444, 307] width 250 height 25
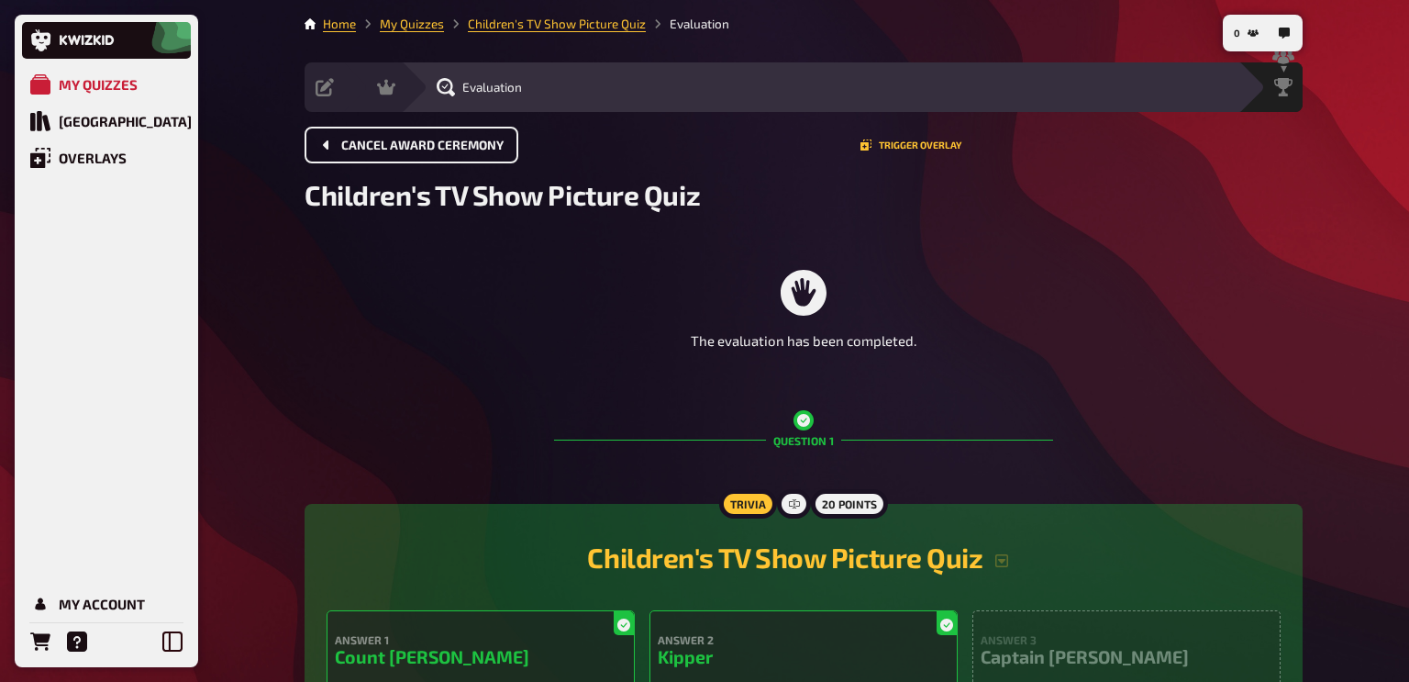
click at [377, 150] on span "Cancel award ceremony" at bounding box center [422, 145] width 162 height 13
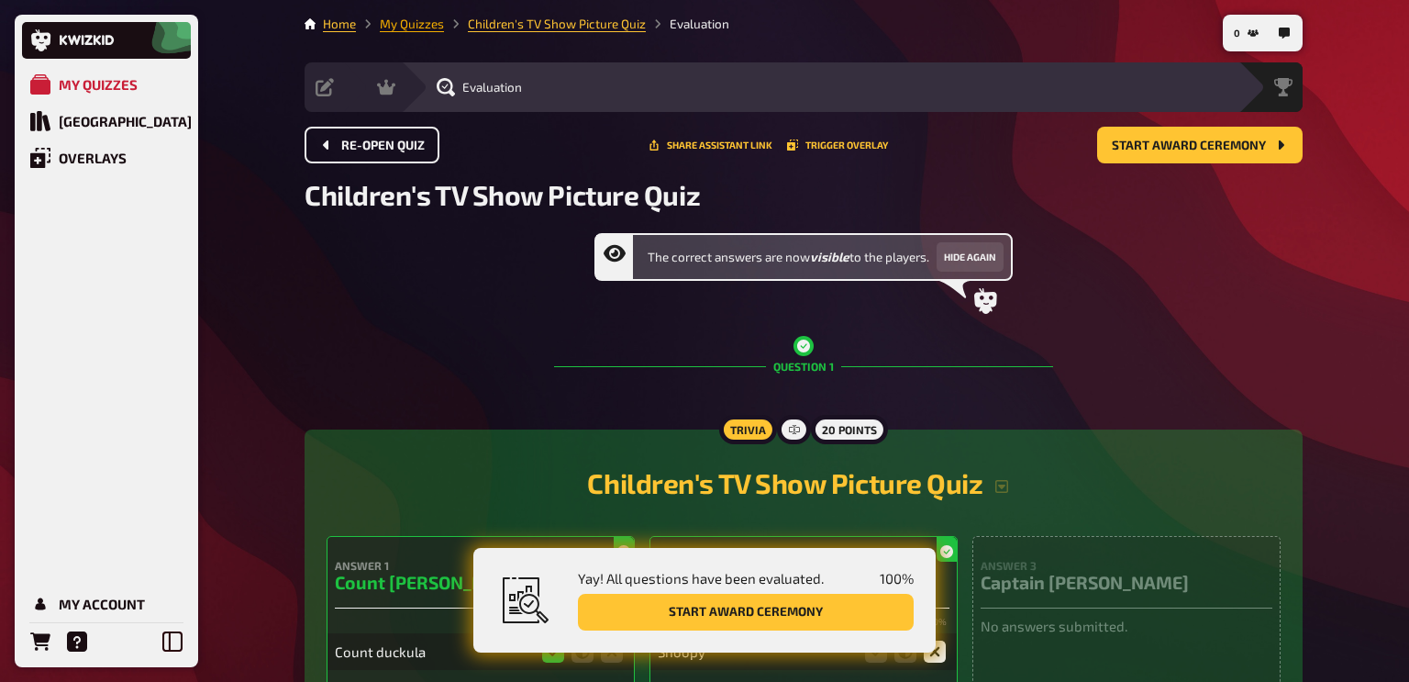
click at [396, 24] on link "My Quizzes" at bounding box center [412, 24] width 64 height 15
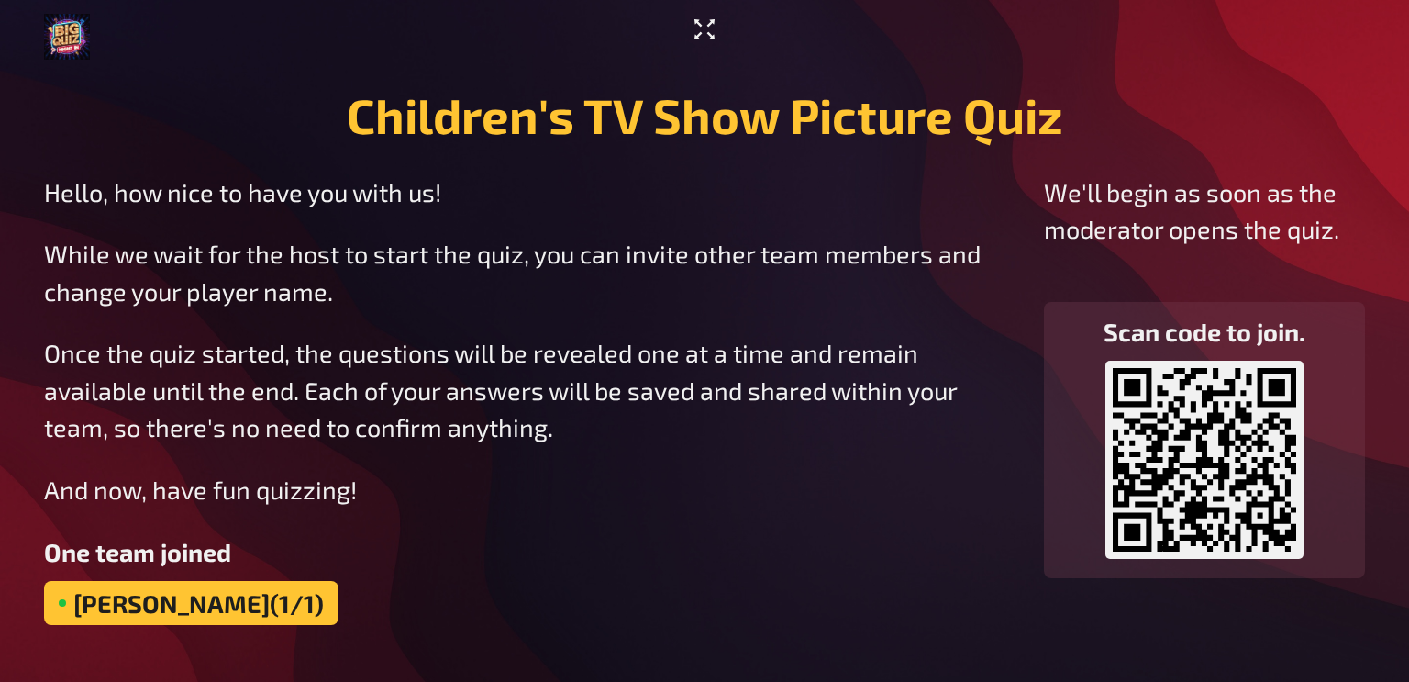
click at [699, 33] on icon "Enter Fullscreen" at bounding box center [705, 29] width 20 height 20
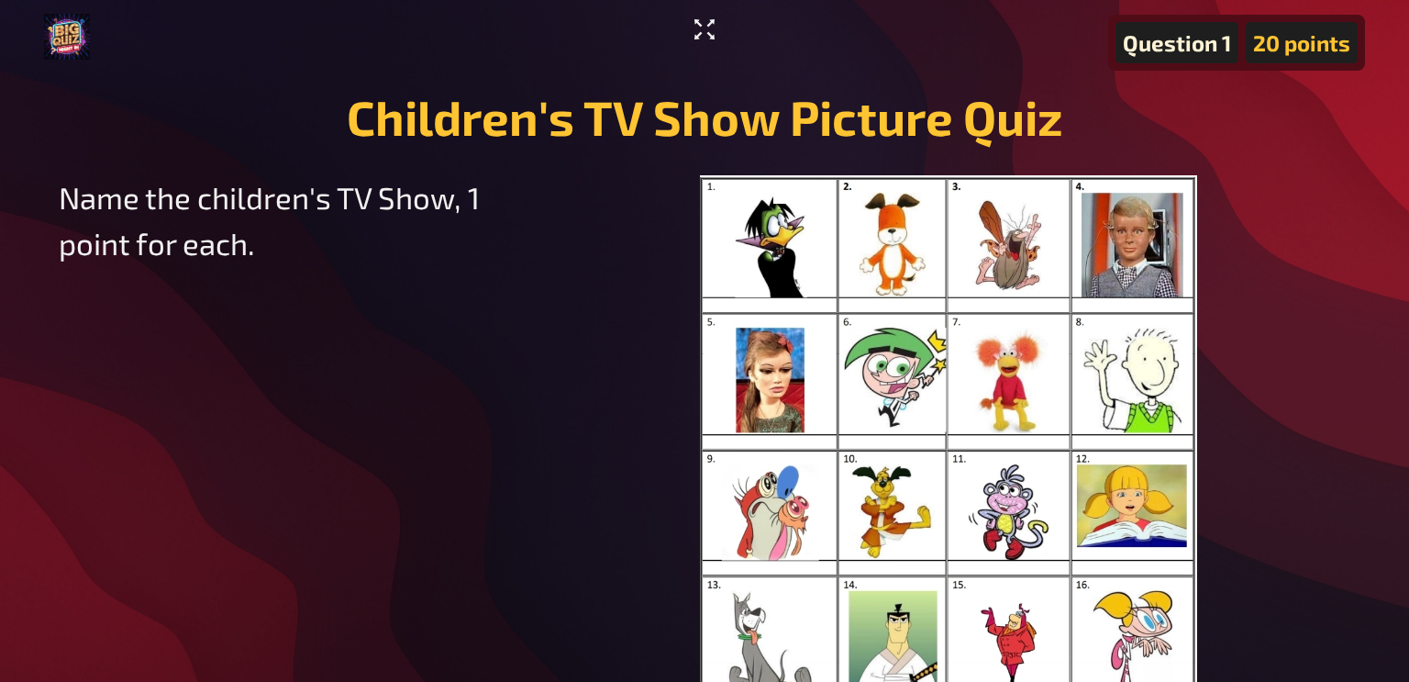
click at [703, 22] on icon "Enter Fullscreen" at bounding box center [704, 29] width 29 height 29
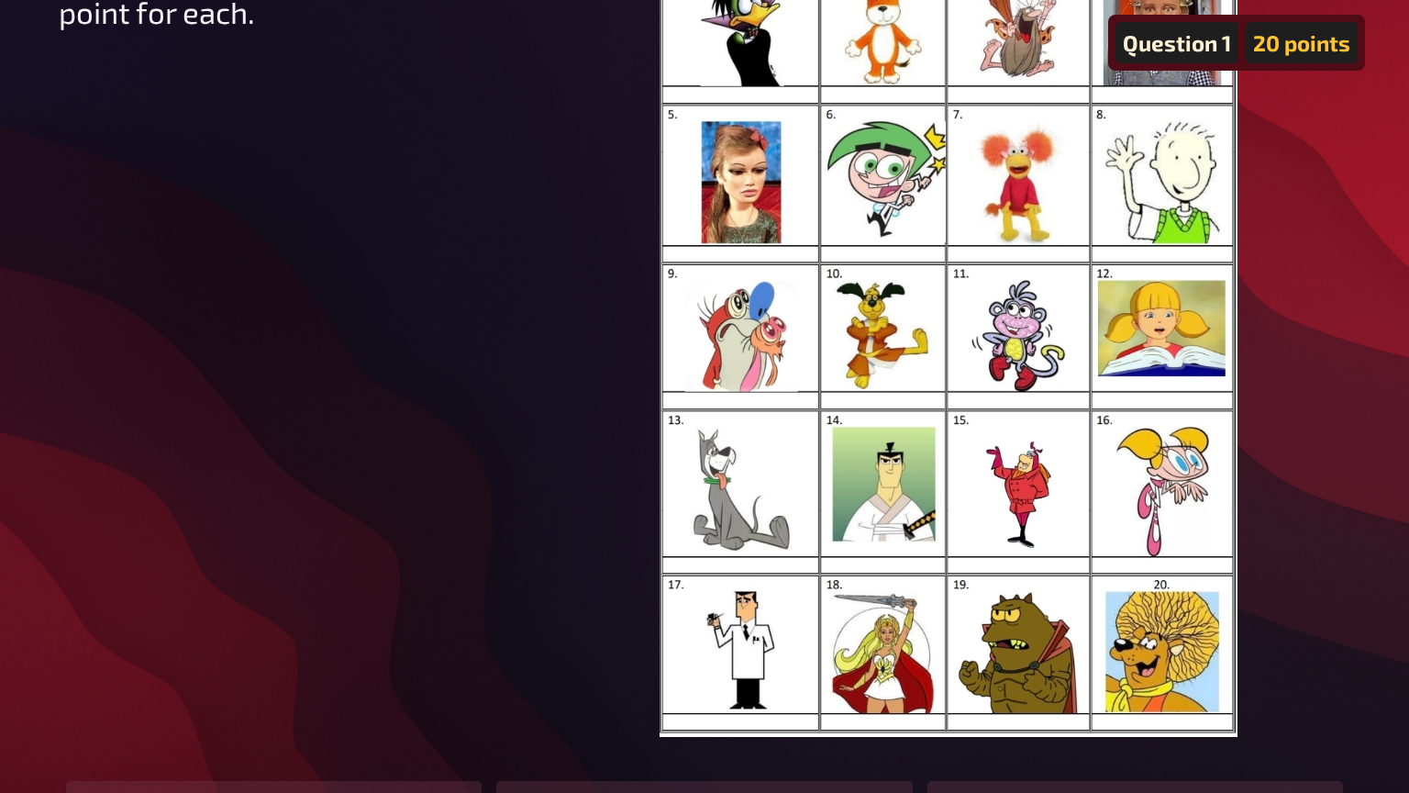
scroll to position [231, 0]
click at [902, 440] on img at bounding box center [949, 340] width 578 height 793
click at [932, 359] on img at bounding box center [949, 340] width 578 height 793
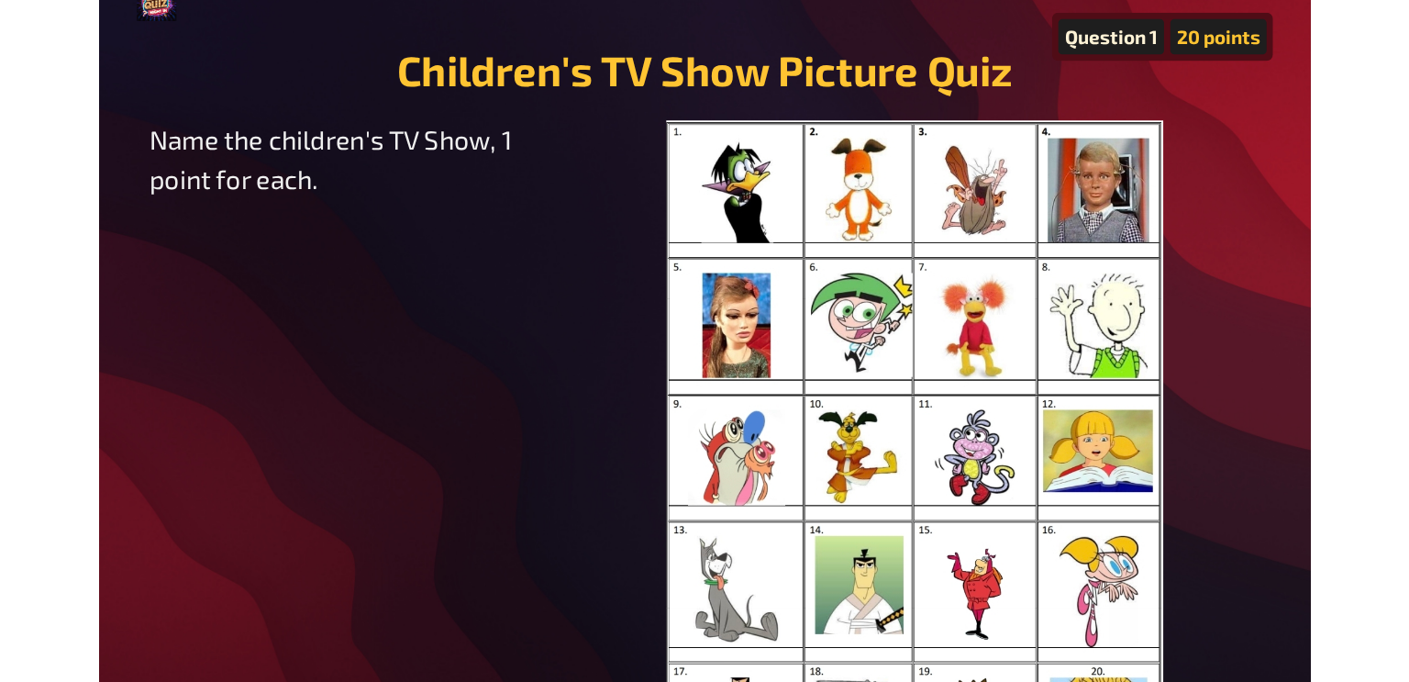
scroll to position [0, 0]
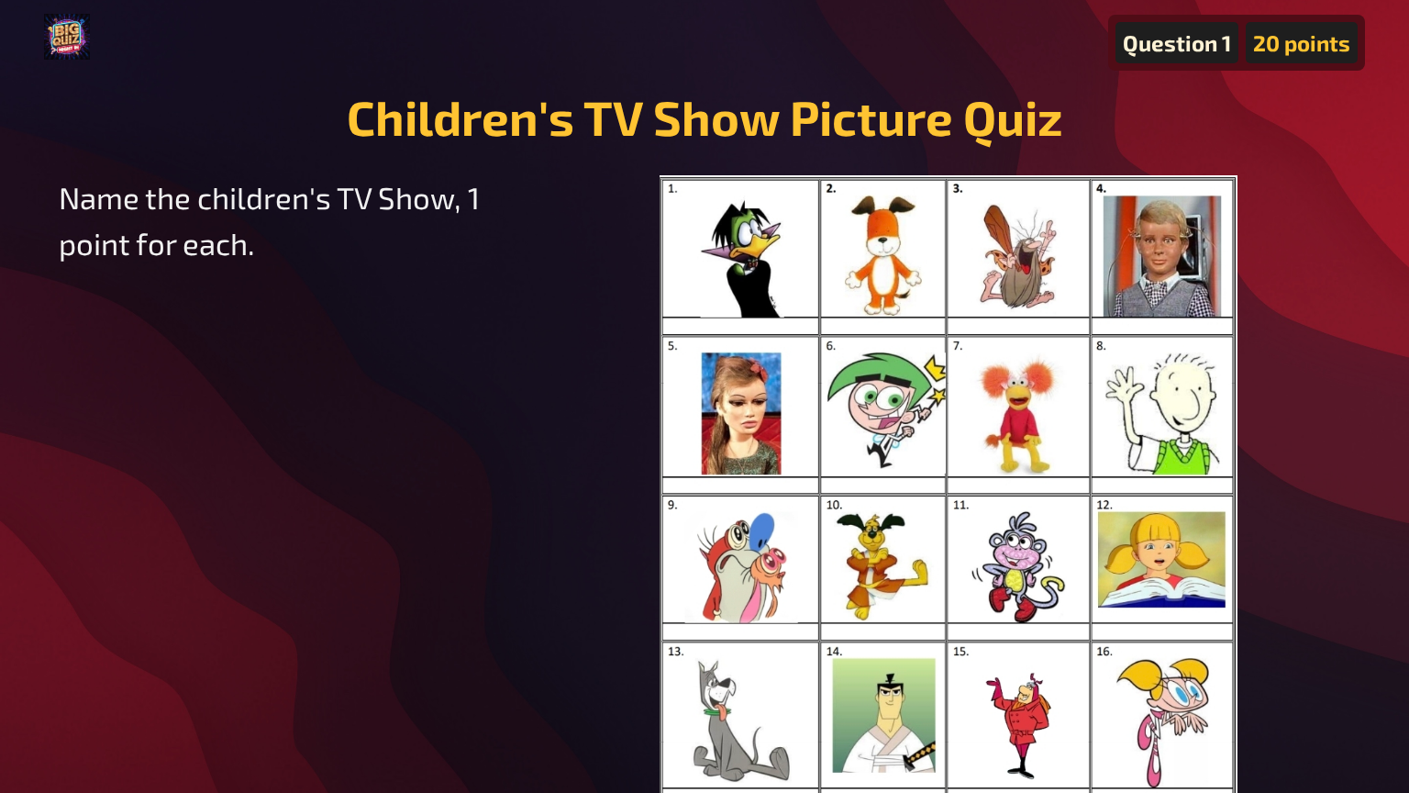
click at [76, 42] on img at bounding box center [67, 37] width 46 height 46
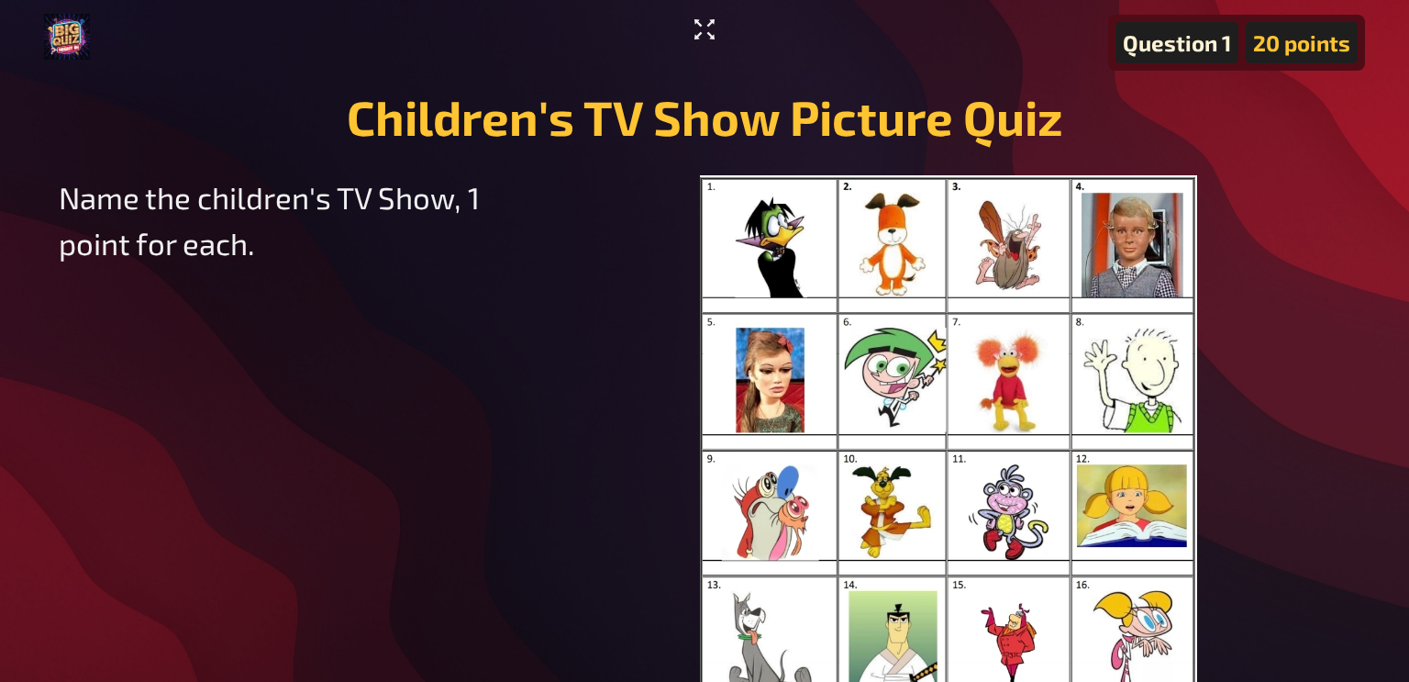
click at [712, 28] on icon "Enter Fullscreen" at bounding box center [704, 29] width 29 height 29
click at [703, 24] on icon "Enter Fullscreen" at bounding box center [704, 29] width 29 height 29
click at [603, 130] on h1 "Children's TV Show Picture Quiz" at bounding box center [705, 117] width 1292 height 58
